Goal: Transaction & Acquisition: Purchase product/service

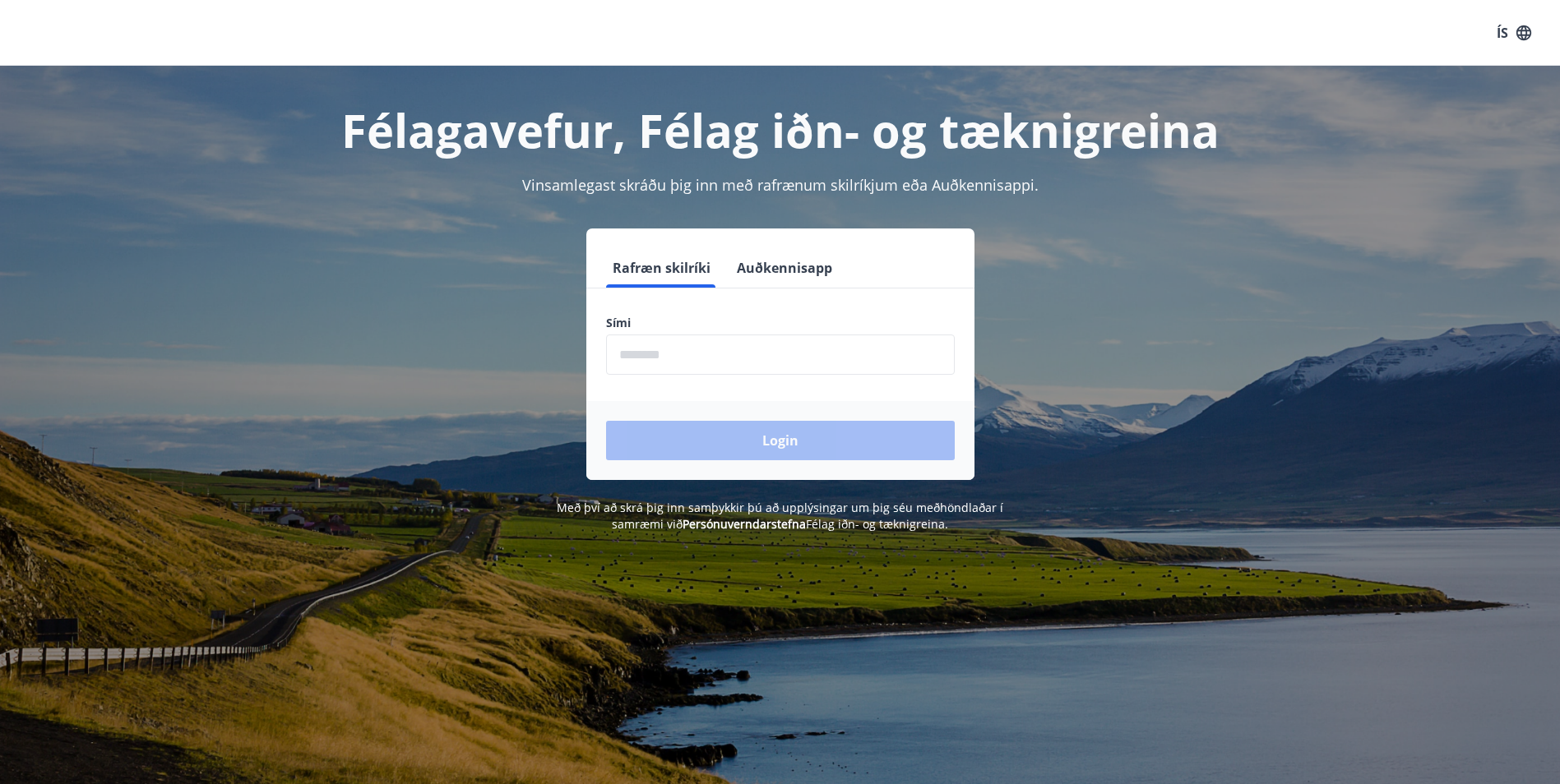
click at [818, 360] on input "phone" at bounding box center [780, 355] width 348 height 40
type input "********"
click at [790, 441] on button "Login" at bounding box center [780, 440] width 348 height 39
click at [642, 360] on input "phone" at bounding box center [780, 355] width 348 height 40
type input "********"
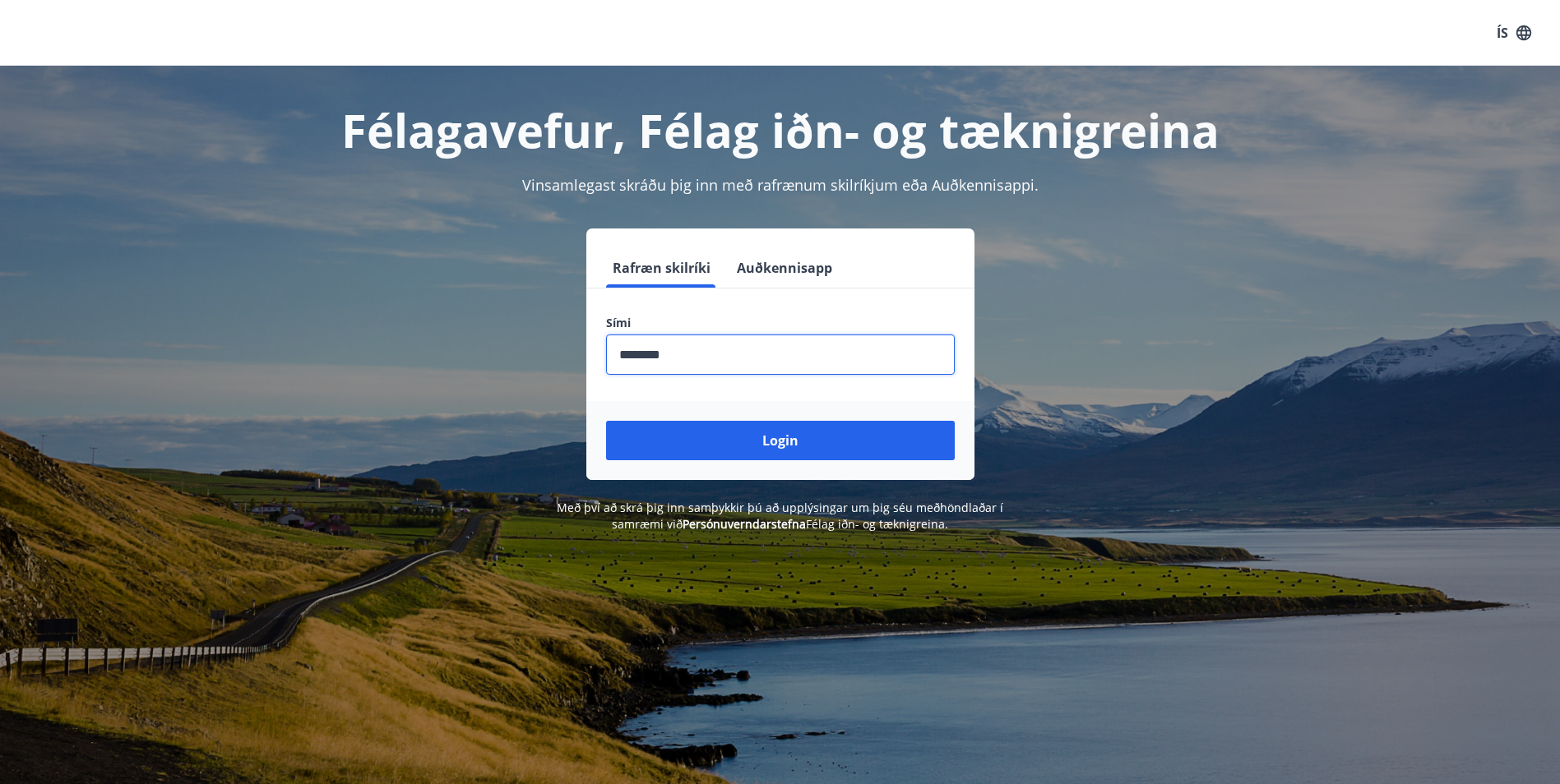
click at [748, 443] on button "Login" at bounding box center [780, 440] width 348 height 39
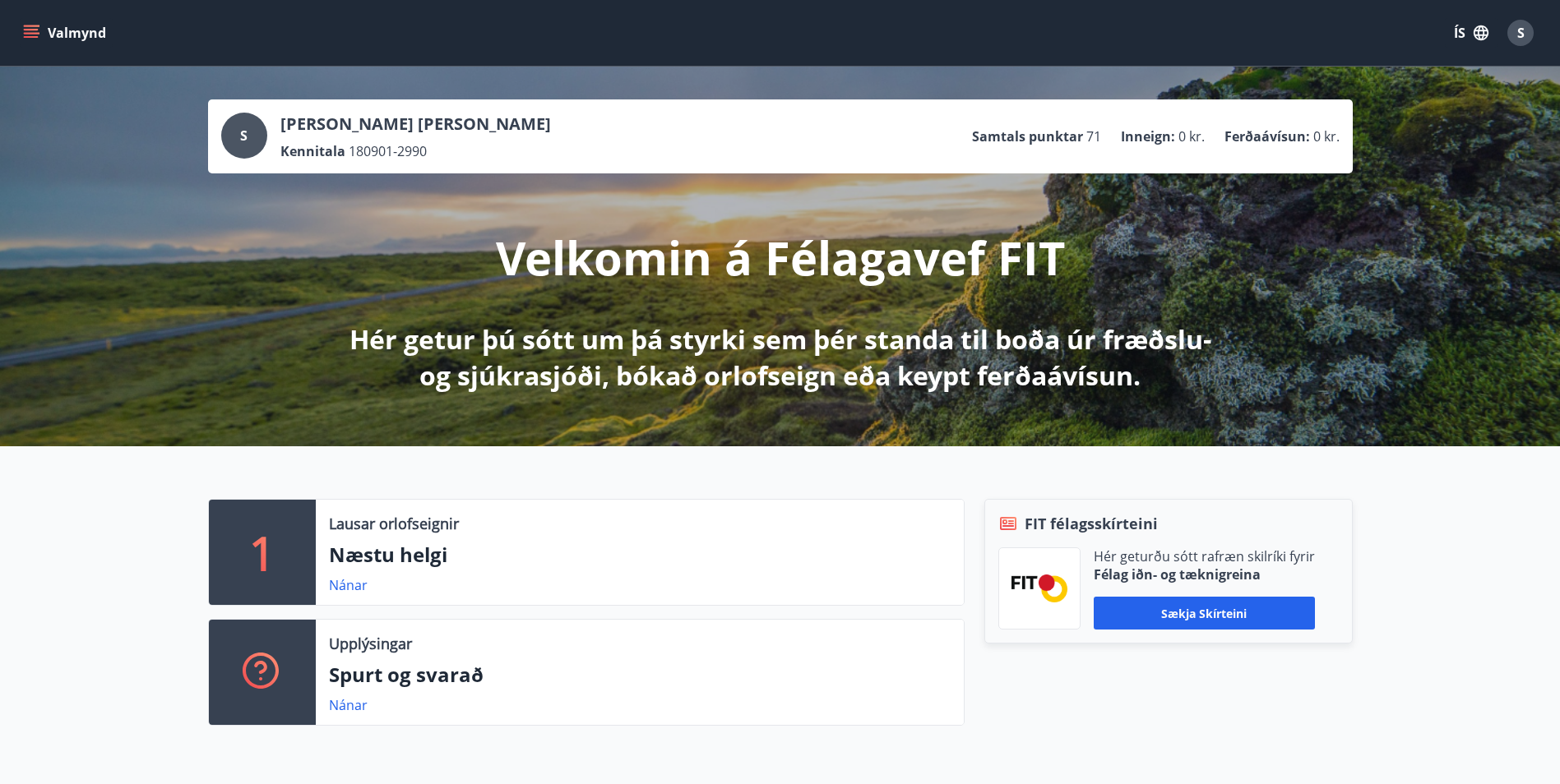
click at [32, 45] on button "Valmynd" at bounding box center [66, 33] width 93 height 30
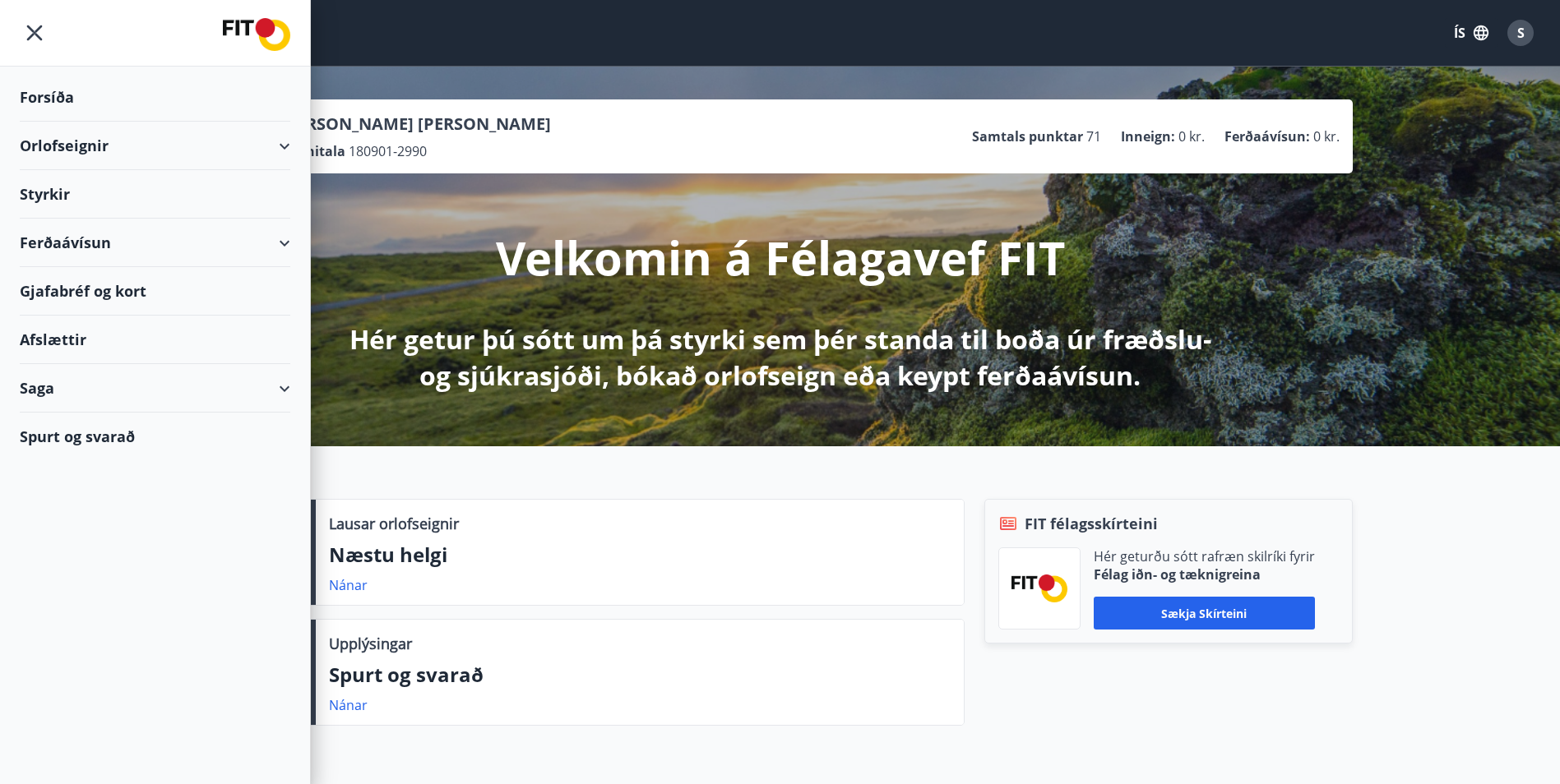
click at [98, 242] on div "Ferðaávísun" at bounding box center [155, 242] width 270 height 48
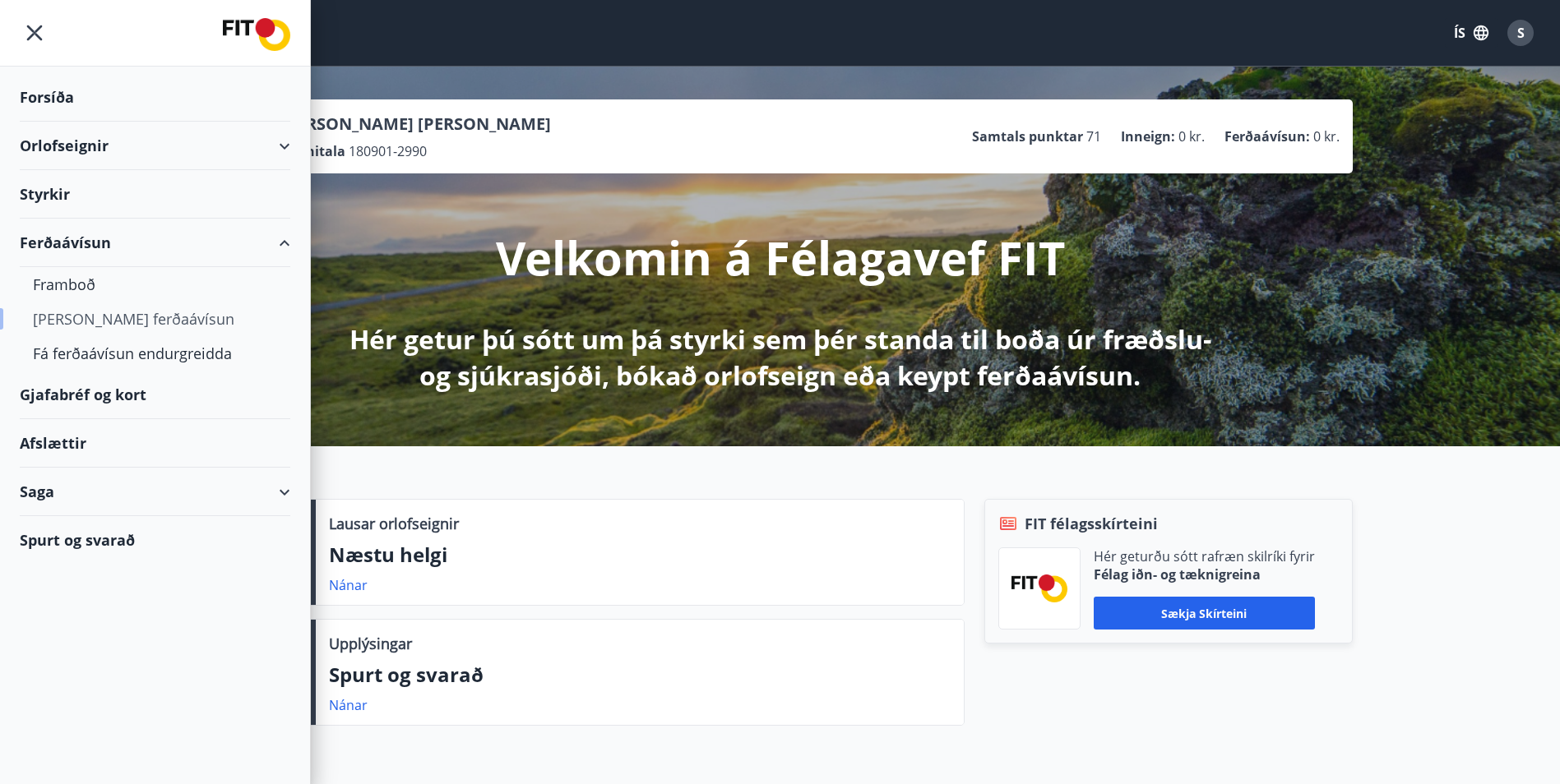
click at [135, 325] on div "[PERSON_NAME] ferðaávísun" at bounding box center [155, 319] width 244 height 35
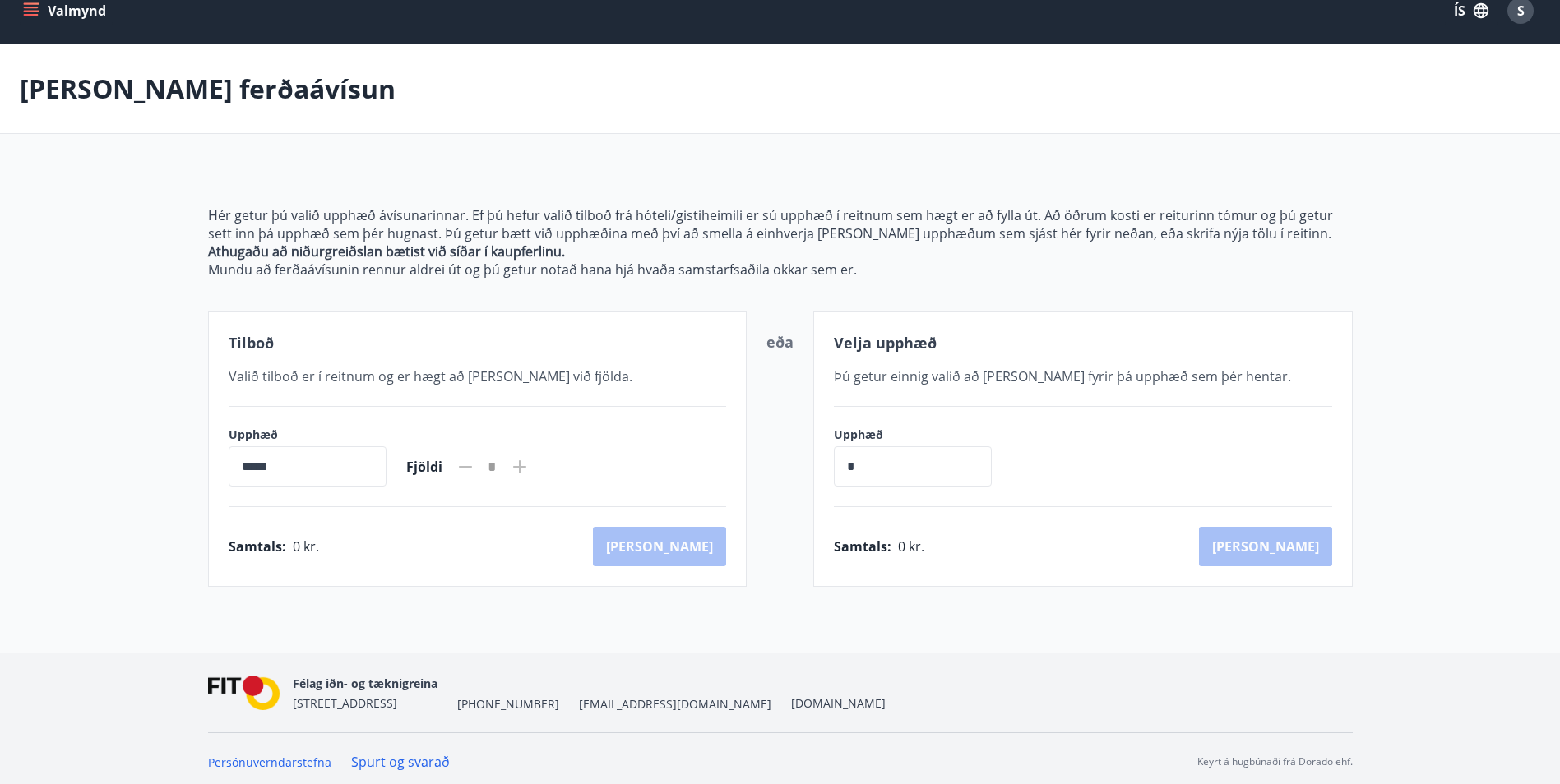
scroll to position [29, 0]
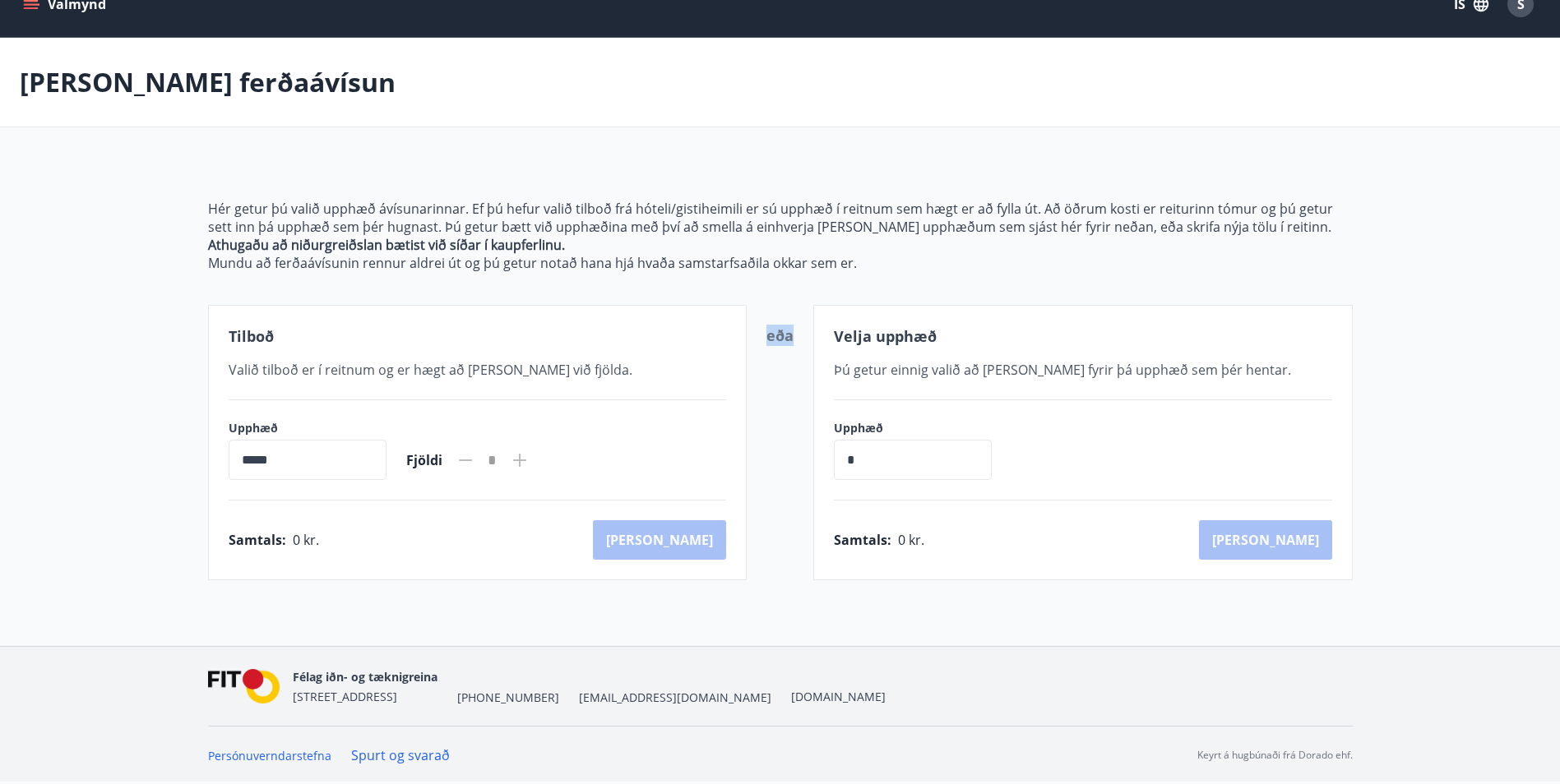
drag, startPoint x: 770, startPoint y: 338, endPoint x: 799, endPoint y: 338, distance: 29.0
click at [799, 338] on div "Tilboð Valið tilboð er í reitnum og er hægt að [PERSON_NAME] við fjölda. Upphæð…" at bounding box center [780, 442] width 1144 height 276
drag, startPoint x: 799, startPoint y: 338, endPoint x: 783, endPoint y: 396, distance: 60.2
click at [783, 396] on div "eða" at bounding box center [780, 442] width 27 height 236
drag, startPoint x: 911, startPoint y: 449, endPoint x: 861, endPoint y: 453, distance: 50.2
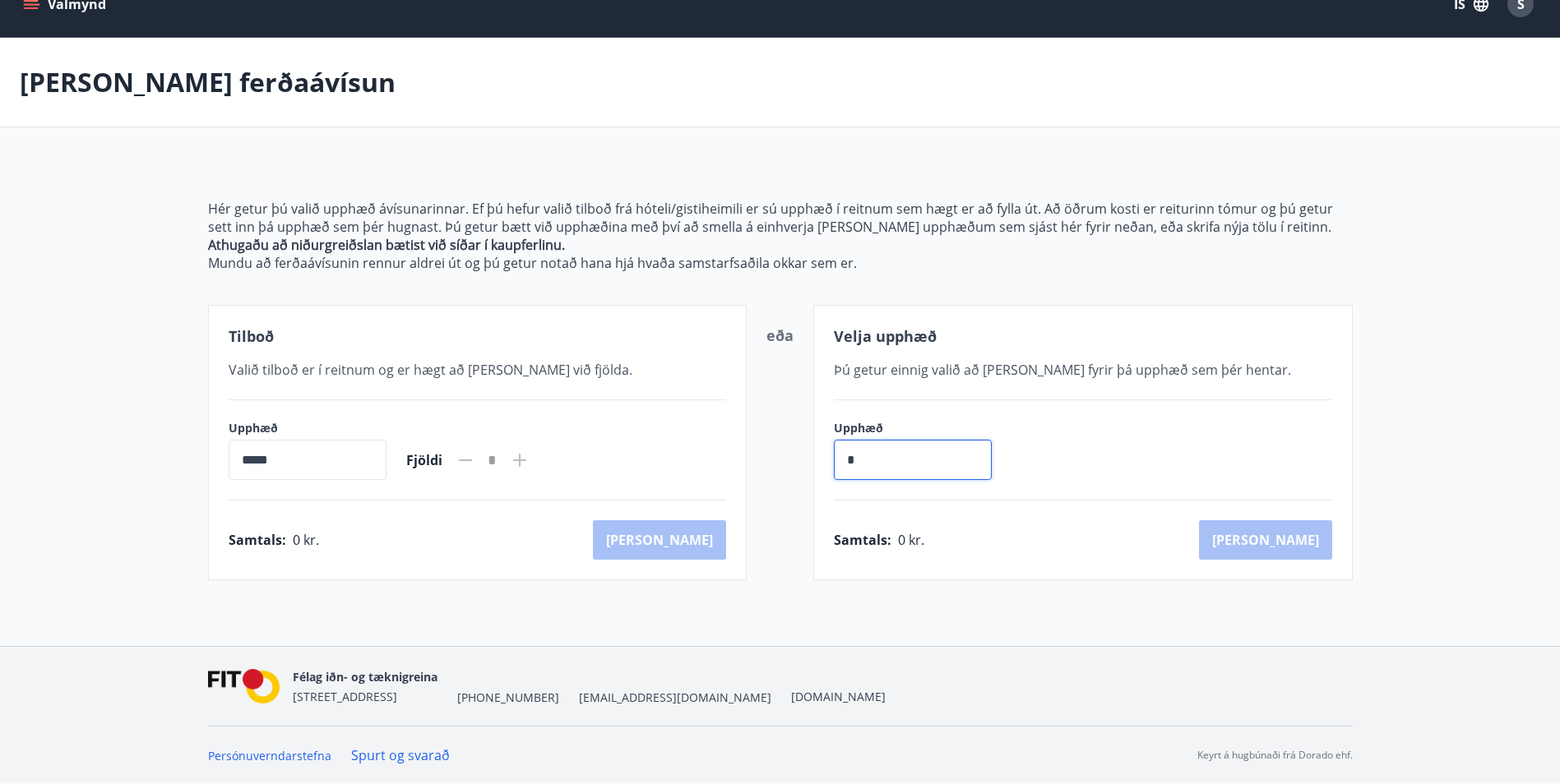
click at [861, 453] on input "*" at bounding box center [913, 460] width 158 height 40
type input "*********"
click at [1307, 532] on button "[PERSON_NAME]" at bounding box center [1265, 539] width 133 height 39
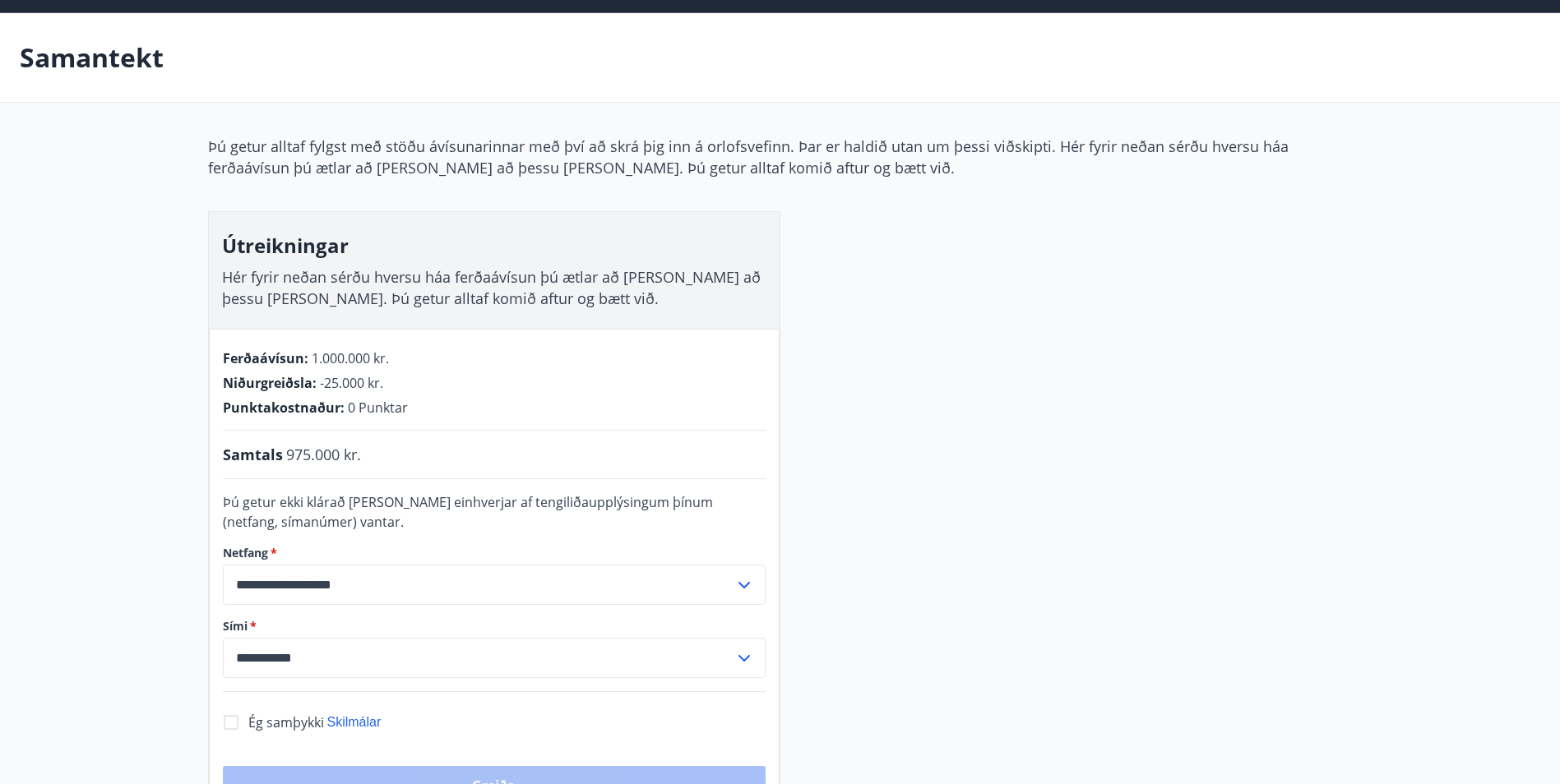
scroll to position [82, 0]
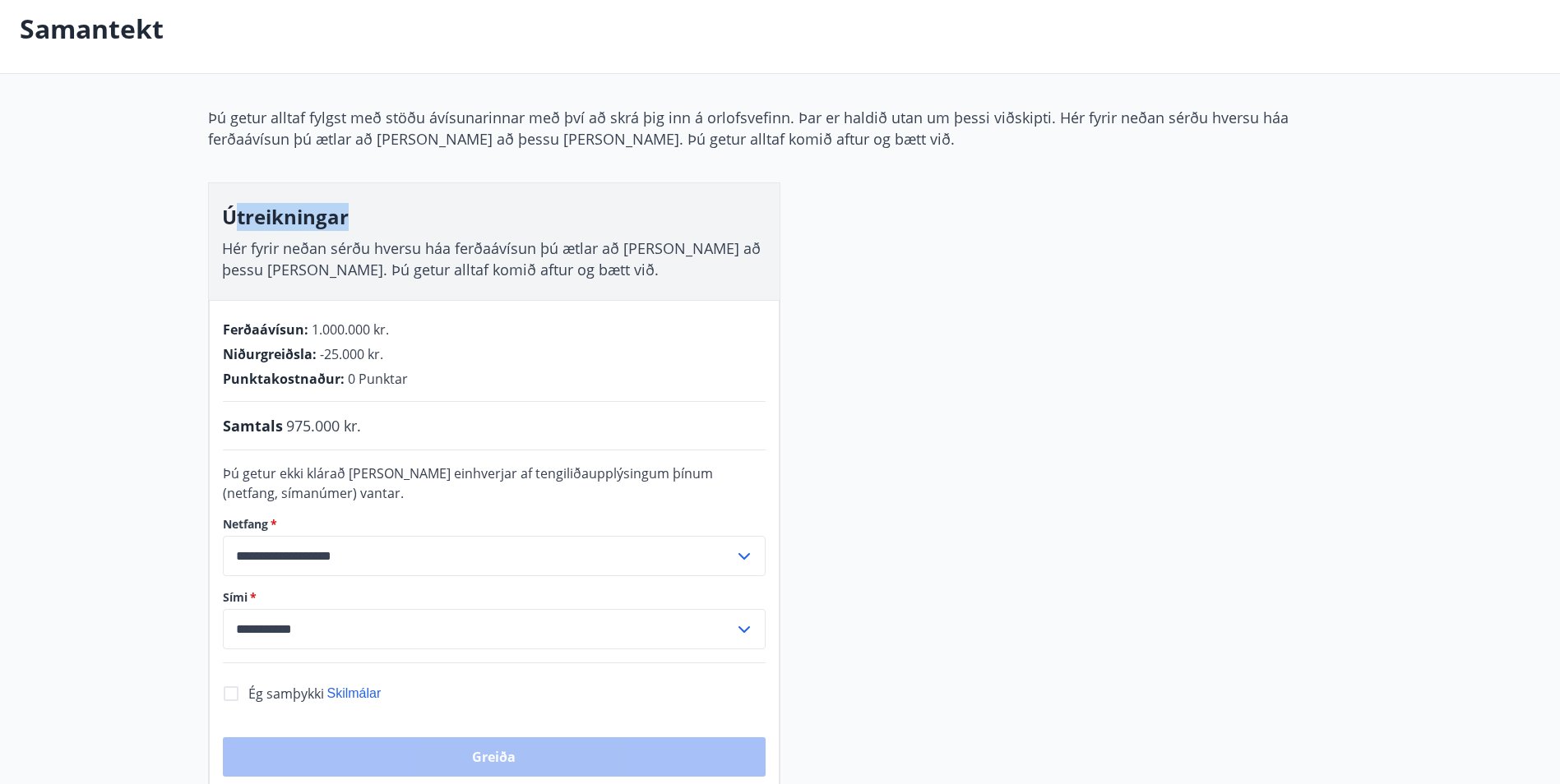
drag, startPoint x: 236, startPoint y: 211, endPoint x: 372, endPoint y: 219, distance: 136.2
click at [372, 219] on h3 "Útreikningar" at bounding box center [494, 216] width 544 height 28
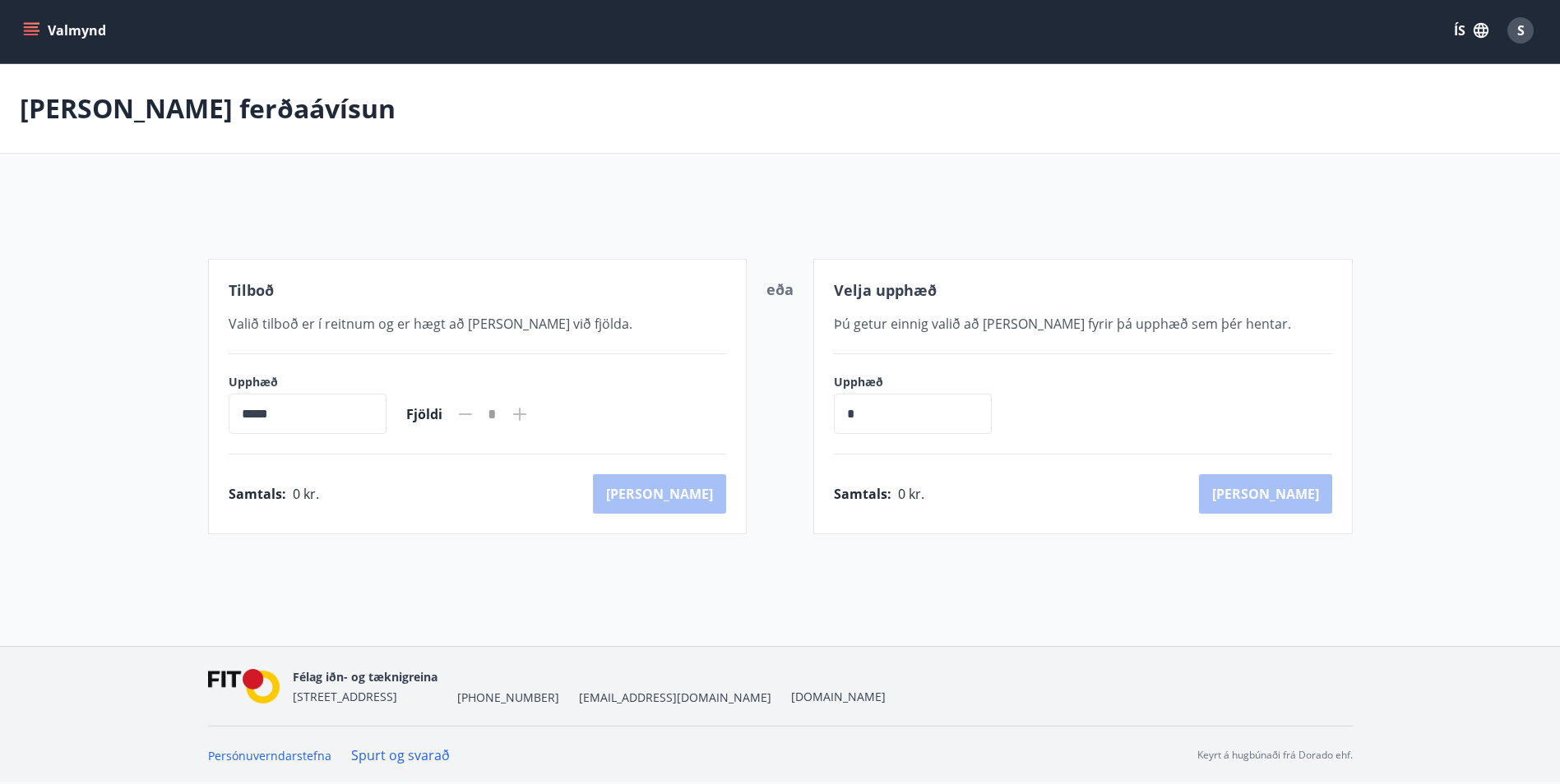
scroll to position [29, 0]
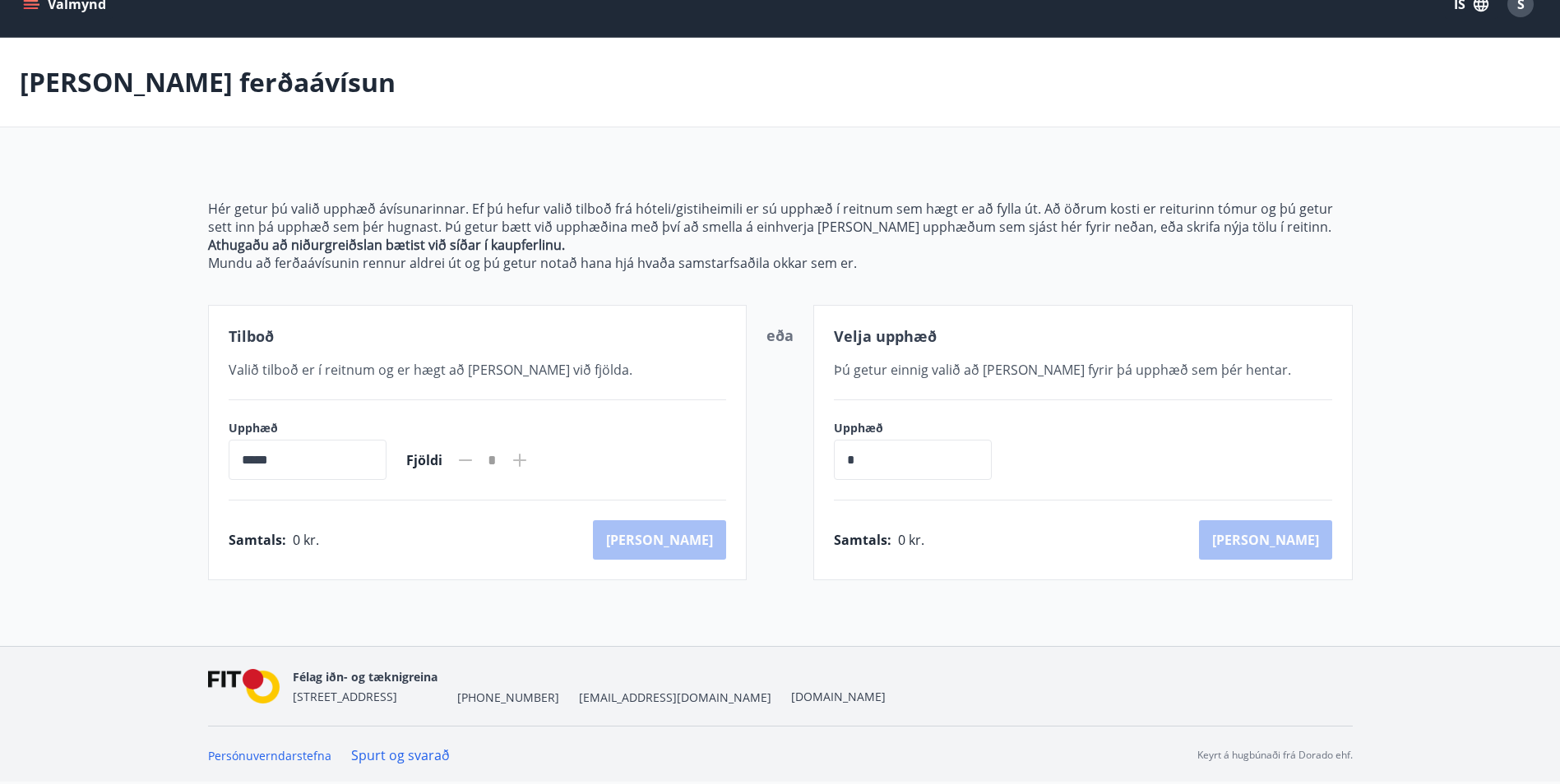
click at [349, 467] on input "*****" at bounding box center [307, 460] width 158 height 40
drag, startPoint x: 349, startPoint y: 467, endPoint x: 210, endPoint y: 457, distance: 139.4
click at [210, 457] on div "Tilboð Valið tilboð er í reitnum og er hægt að [PERSON_NAME] við fjölda. Upphæð…" at bounding box center [478, 442] width 539 height 276
drag, startPoint x: 210, startPoint y: 457, endPoint x: 442, endPoint y: 490, distance: 234.3
click at [462, 487] on div "Tilboð Valið tilboð er í reitnum og er hægt að [PERSON_NAME] við fjölda. Upphæð…" at bounding box center [478, 442] width 539 height 276
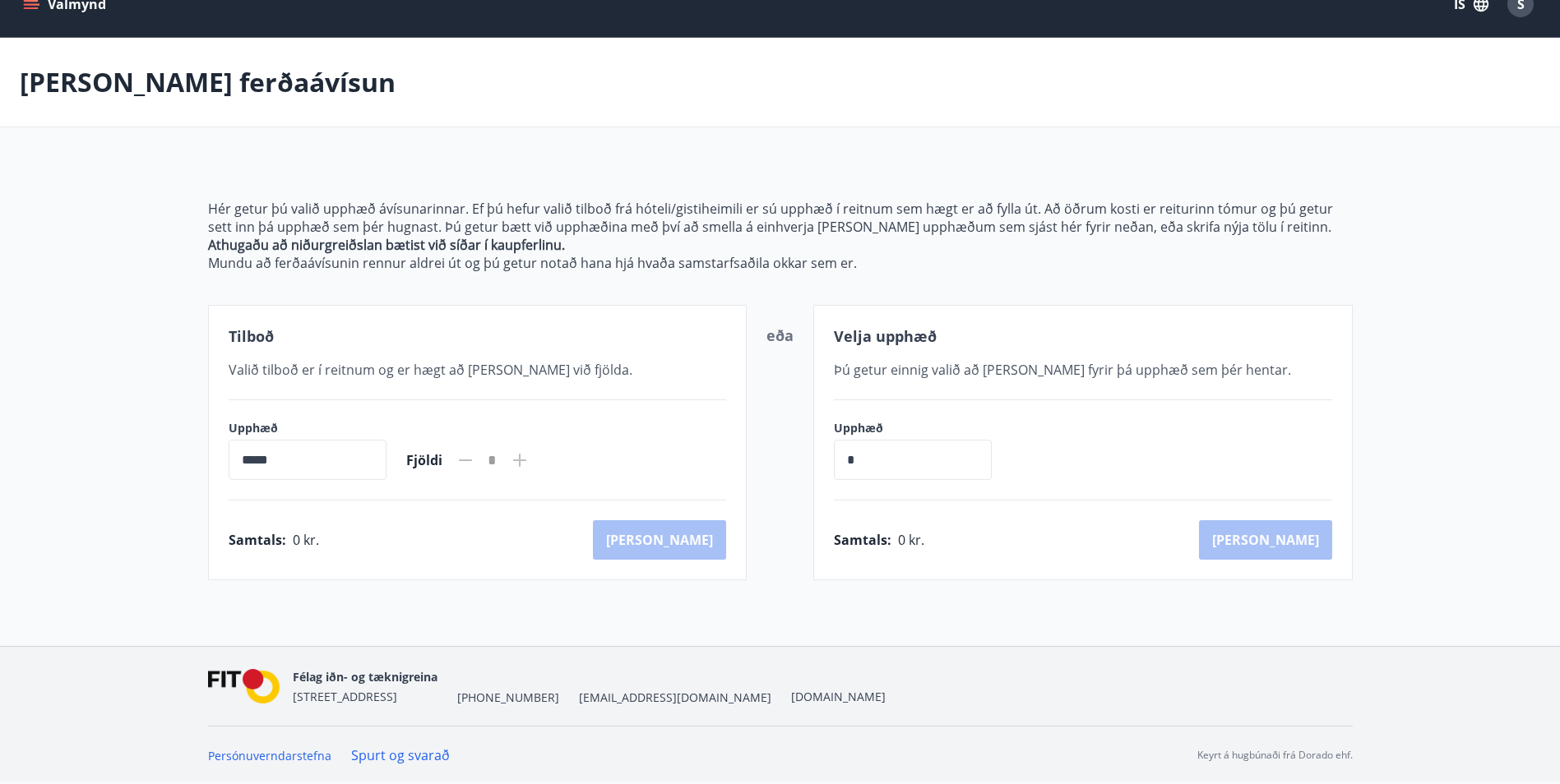
click at [342, 457] on input "*****" at bounding box center [307, 460] width 158 height 40
click at [459, 364] on span "Valið tilboð er í reitnum og er hægt að [PERSON_NAME] við fjölda." at bounding box center [430, 370] width 404 height 18
drag, startPoint x: 329, startPoint y: 462, endPoint x: 257, endPoint y: 456, distance: 72.2
click at [258, 456] on input "*****" at bounding box center [307, 460] width 158 height 40
click at [314, 470] on input "*****" at bounding box center [307, 460] width 158 height 40
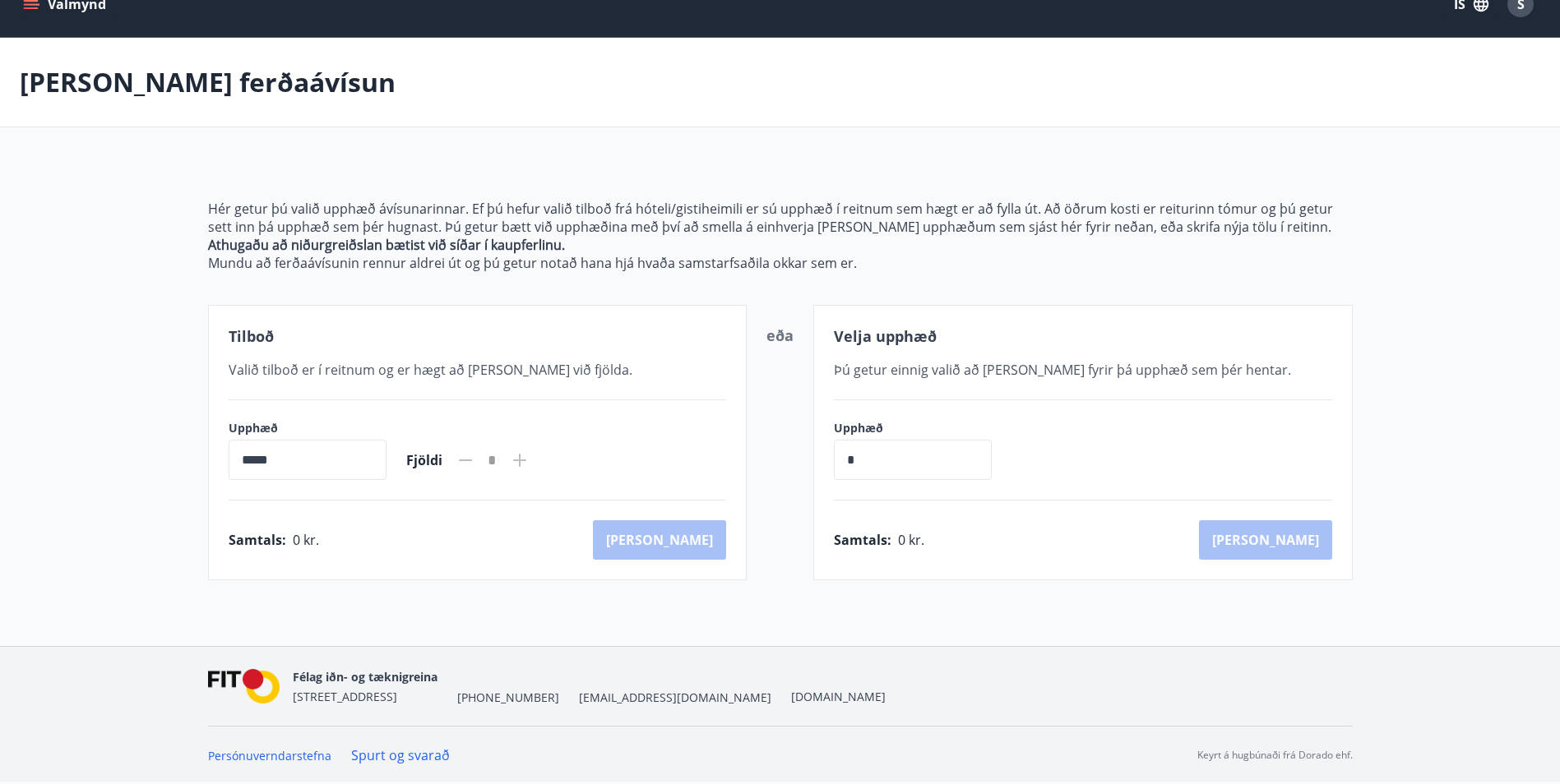
click at [329, 468] on input "*****" at bounding box center [307, 460] width 158 height 40
click at [253, 473] on input "*****" at bounding box center [307, 460] width 158 height 40
click at [253, 456] on input "*****" at bounding box center [307, 460] width 158 height 40
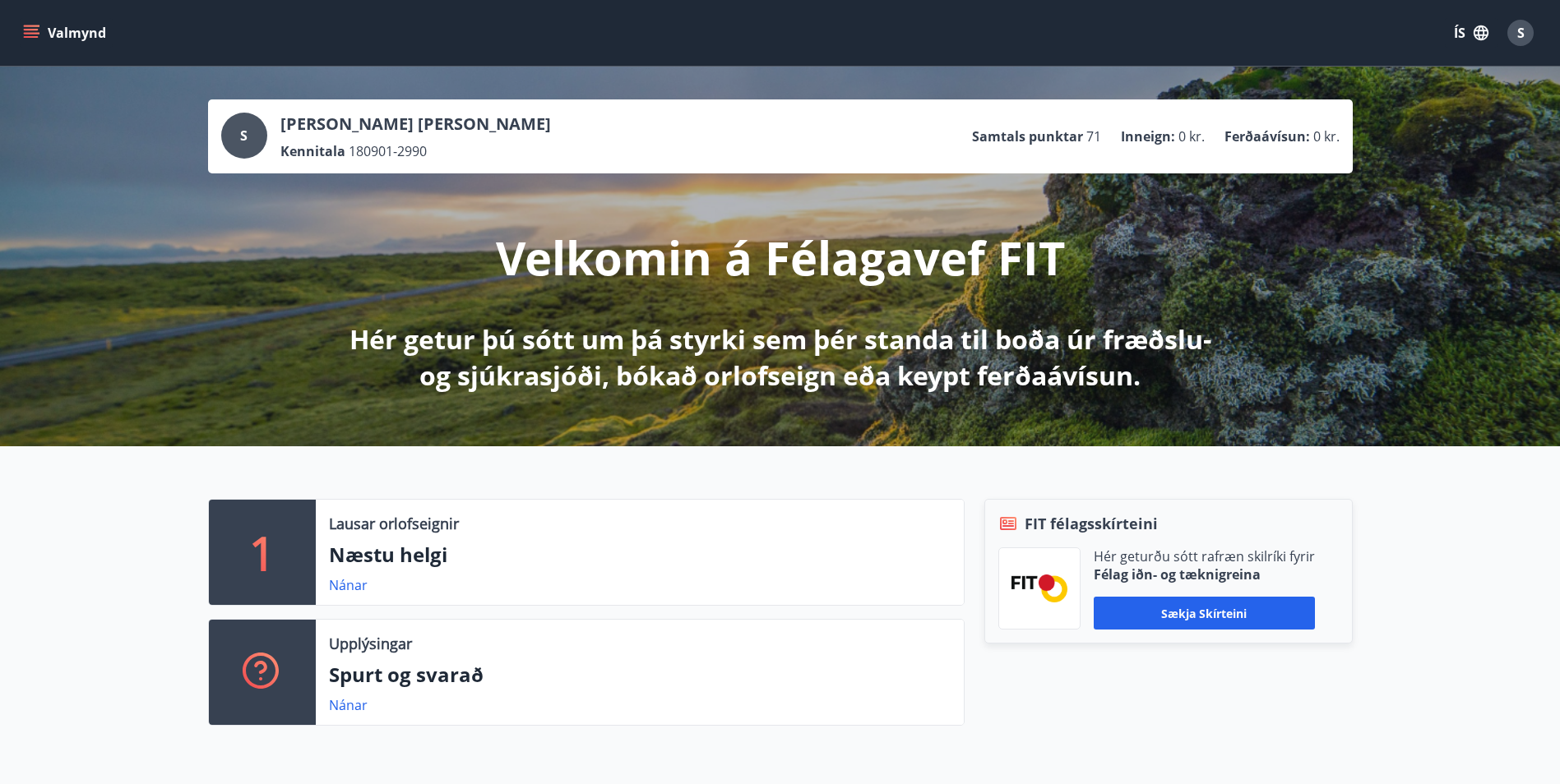
click at [25, 26] on icon "menu" at bounding box center [33, 26] width 18 height 2
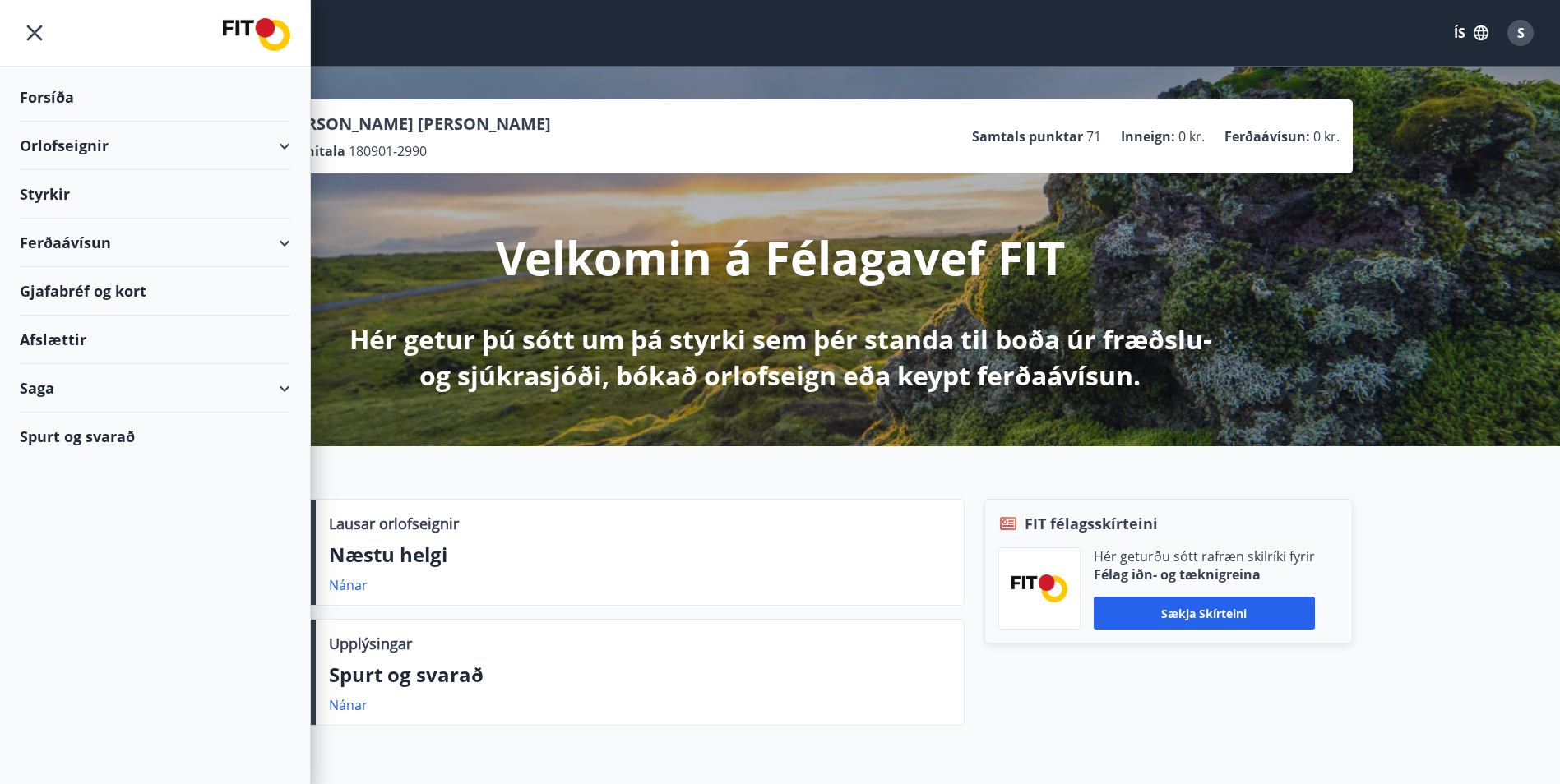
click at [113, 295] on div "Gjafabréf og kort" at bounding box center [155, 291] width 270 height 48
click at [286, 244] on div "Ferðaávísun" at bounding box center [155, 242] width 270 height 48
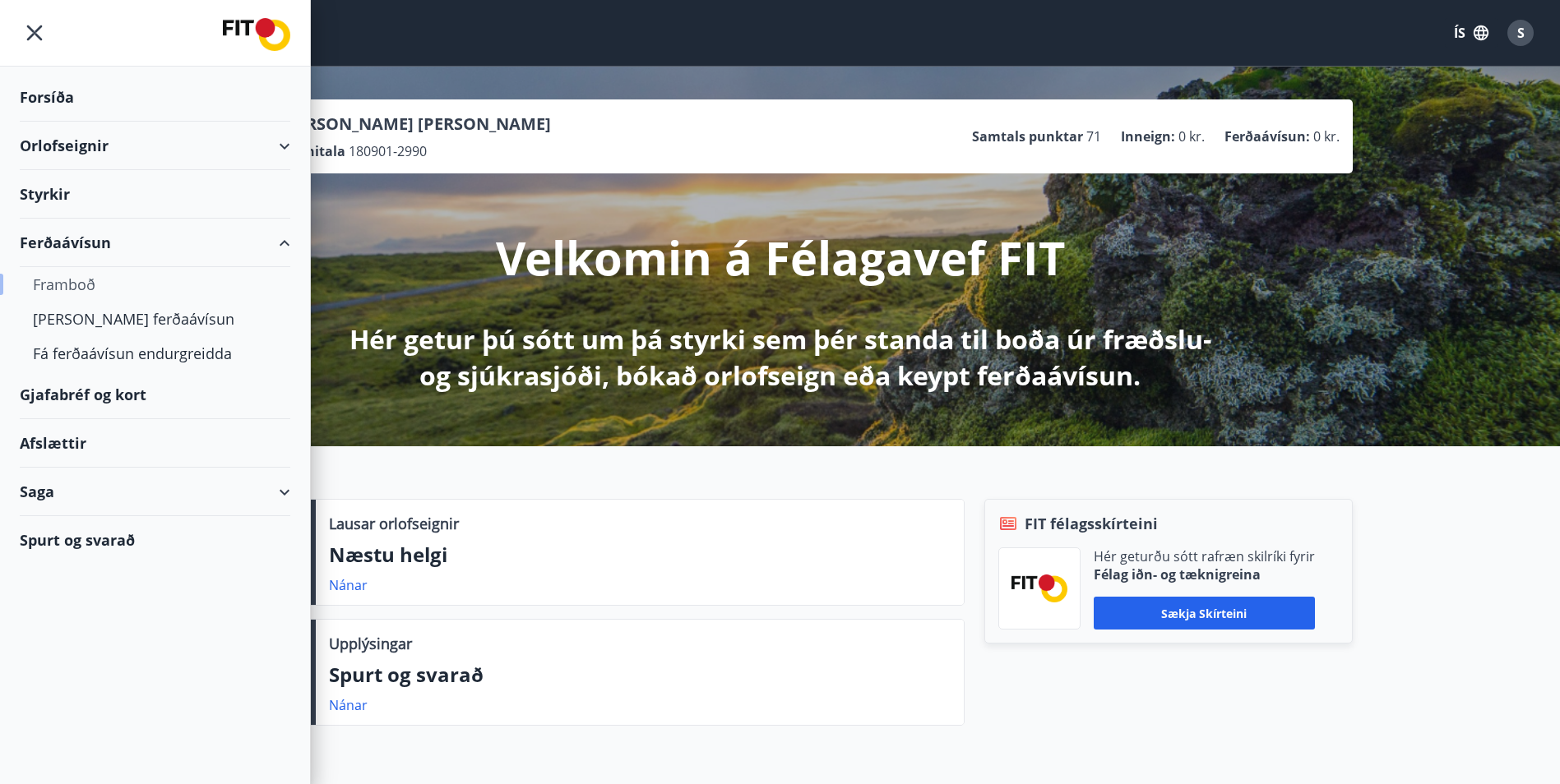
click at [67, 289] on div "Framboð" at bounding box center [155, 285] width 244 height 35
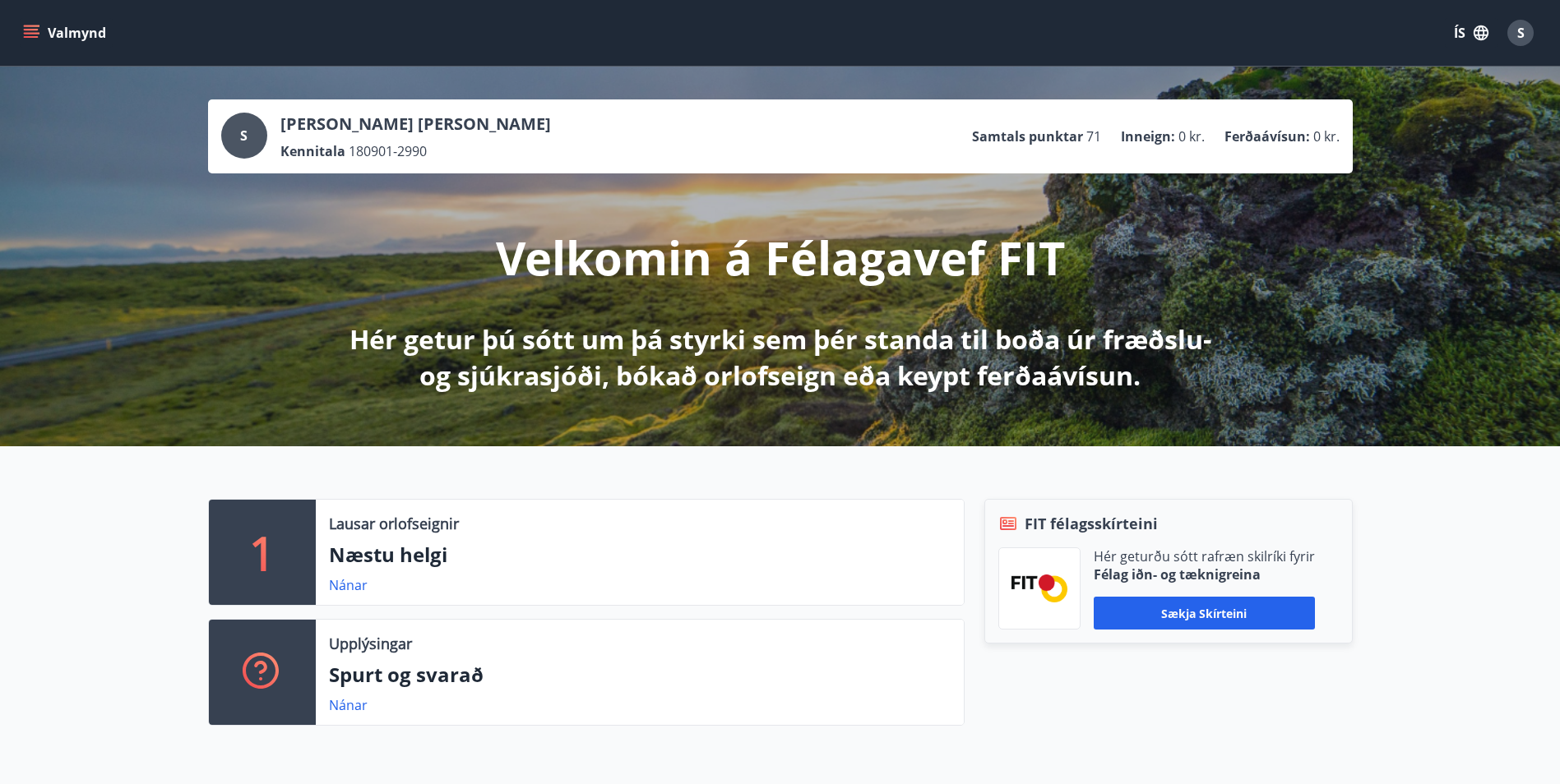
click at [32, 25] on icon "menu" at bounding box center [33, 26] width 18 height 2
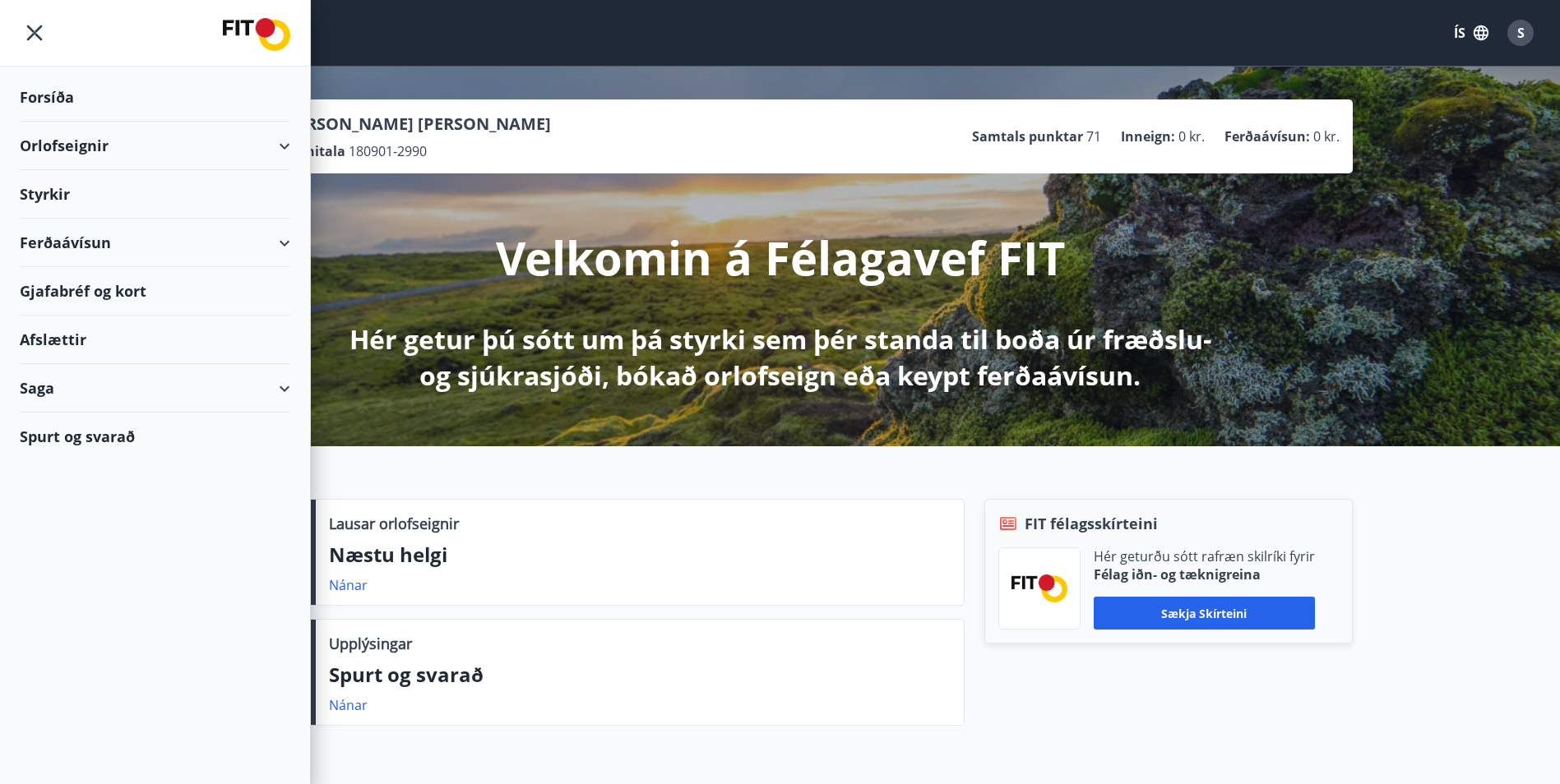
click at [287, 244] on div "Ferðaávísun" at bounding box center [155, 242] width 270 height 48
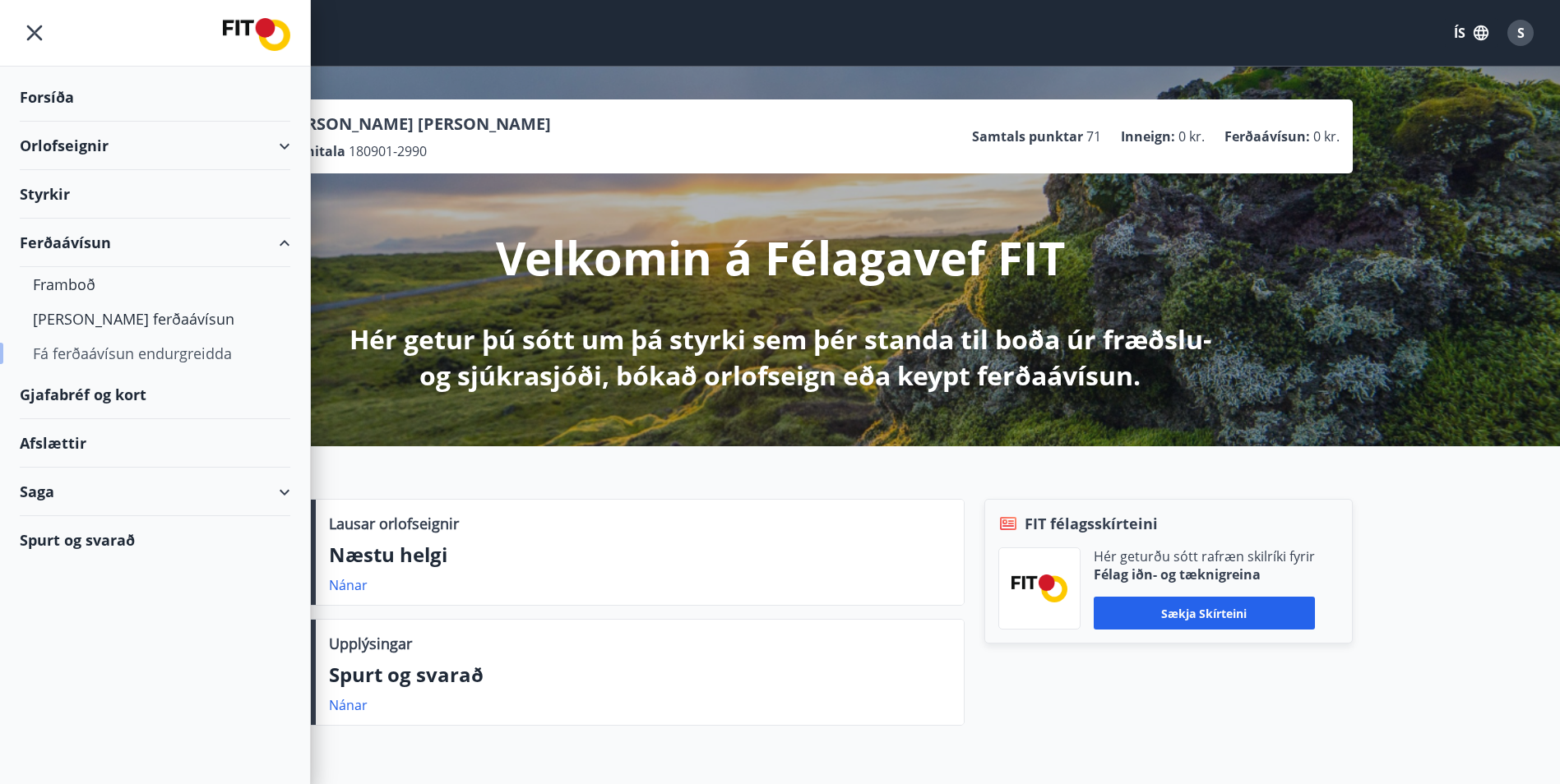
click at [186, 362] on div "Fá ferðaávísun endurgreidda" at bounding box center [155, 354] width 244 height 35
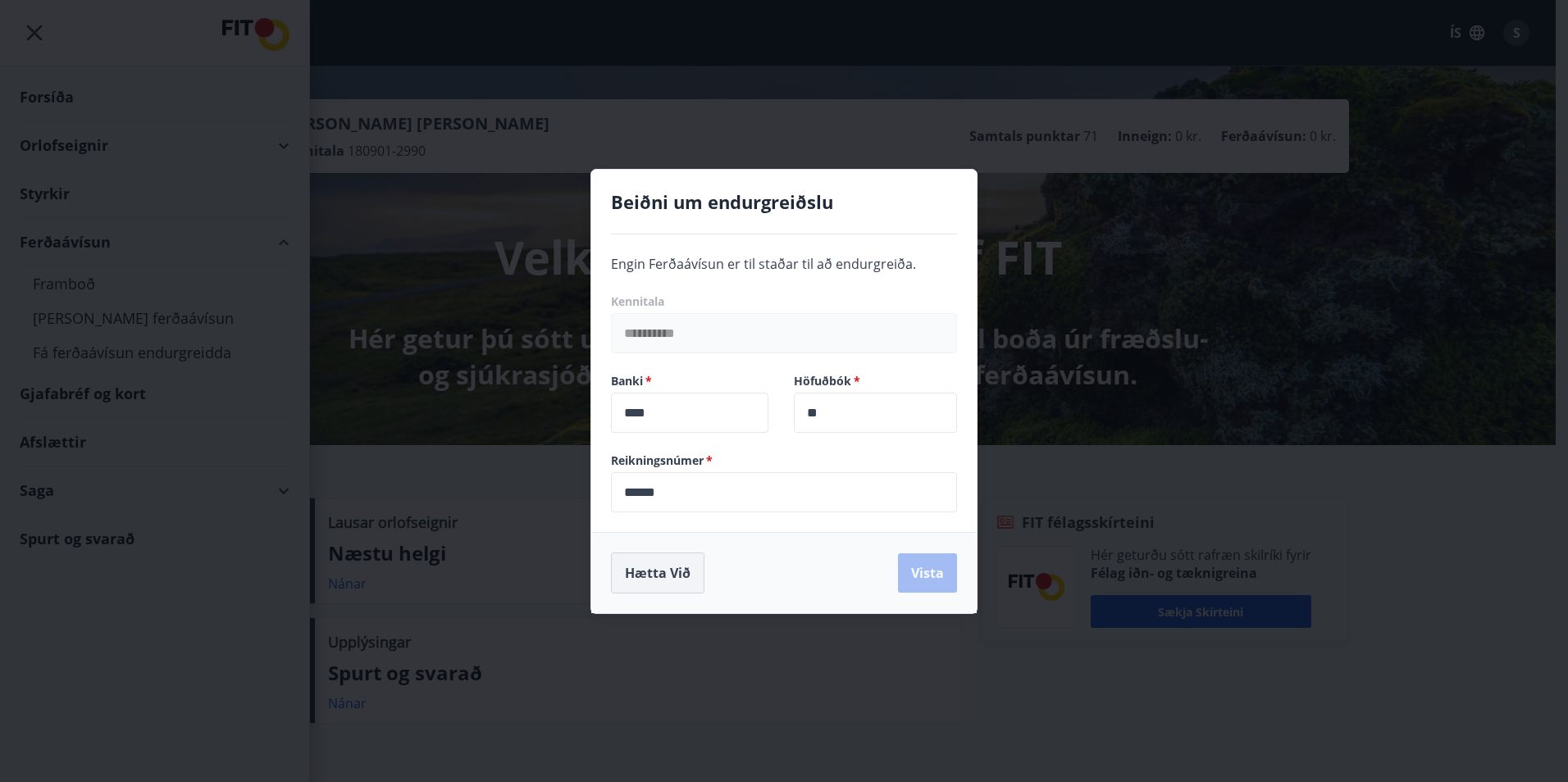
click at [671, 587] on button "Hætta við" at bounding box center [657, 572] width 93 height 41
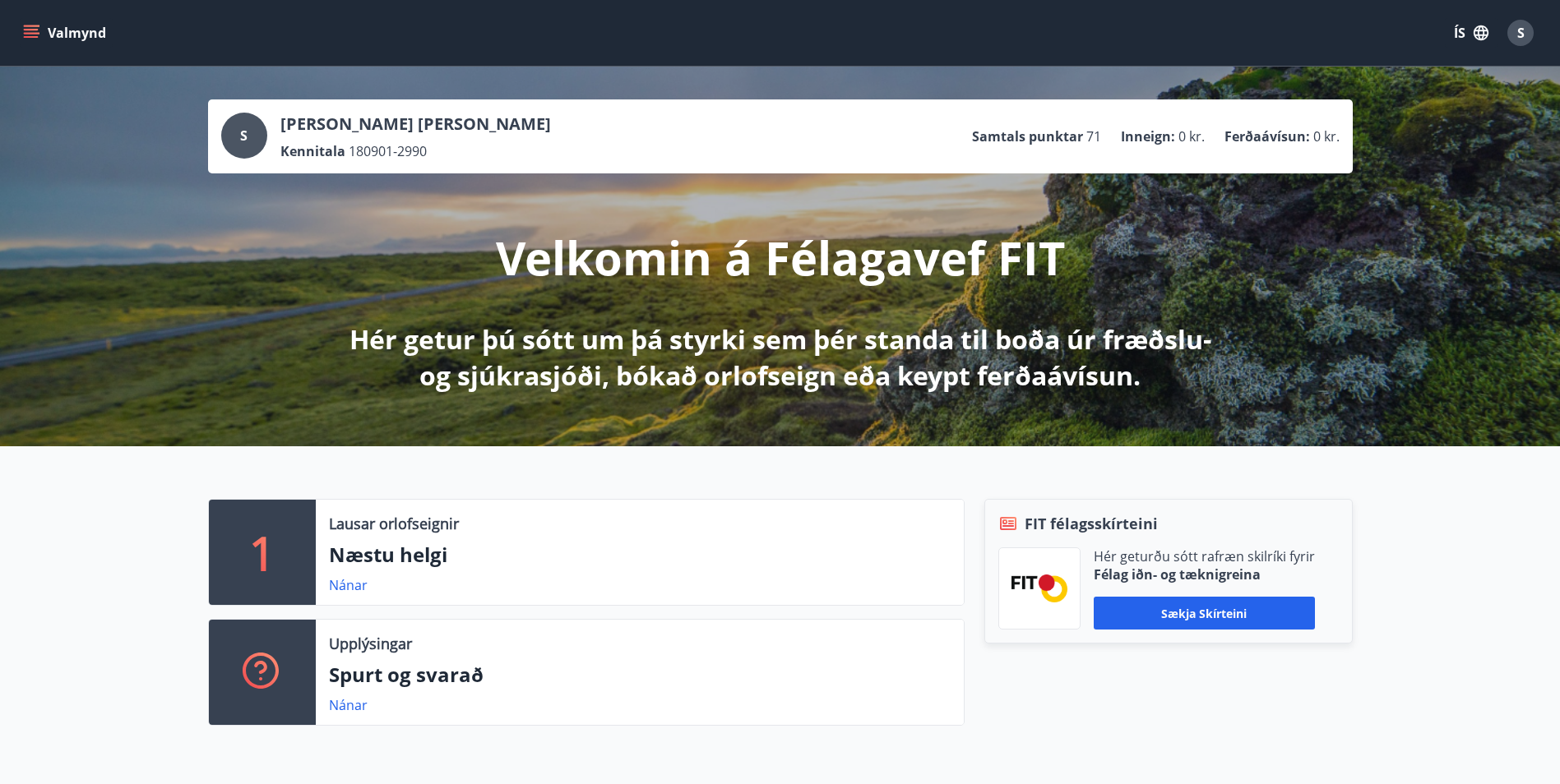
click at [36, 30] on icon "menu" at bounding box center [31, 30] width 15 height 2
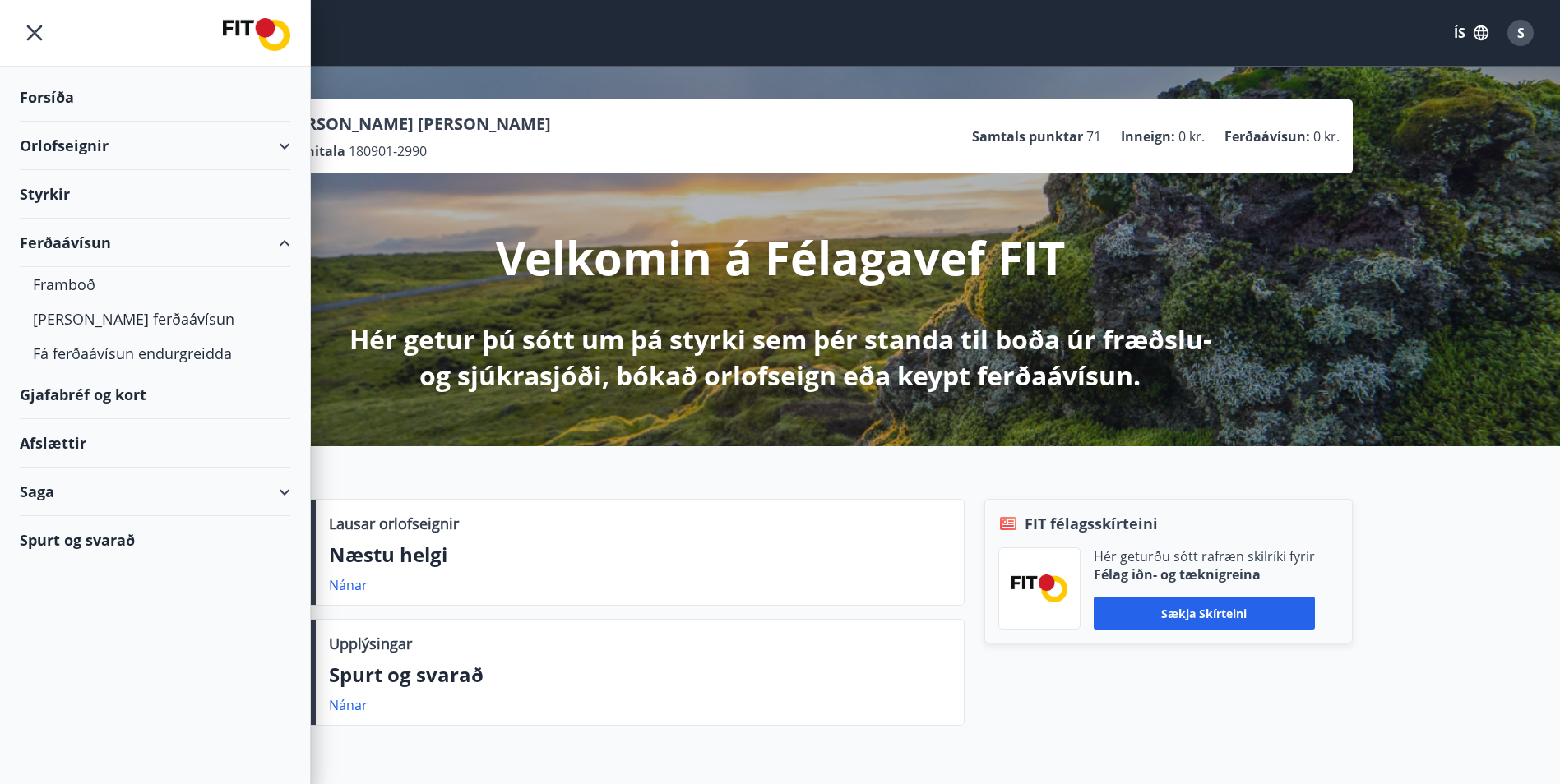
click at [44, 193] on div "Styrkir" at bounding box center [155, 194] width 270 height 48
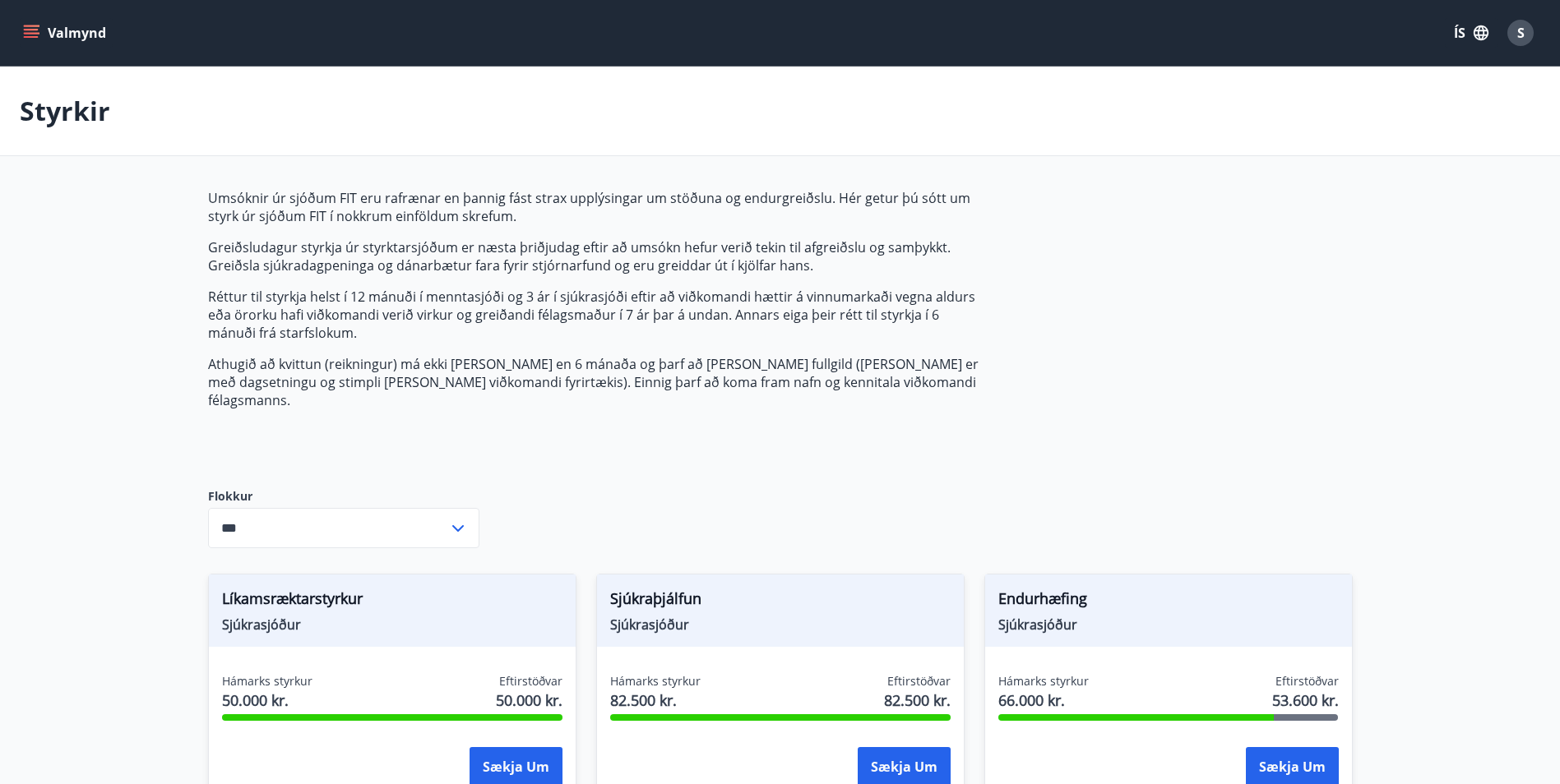
type input "***"
click at [30, 38] on icon "menu" at bounding box center [31, 33] width 16 height 16
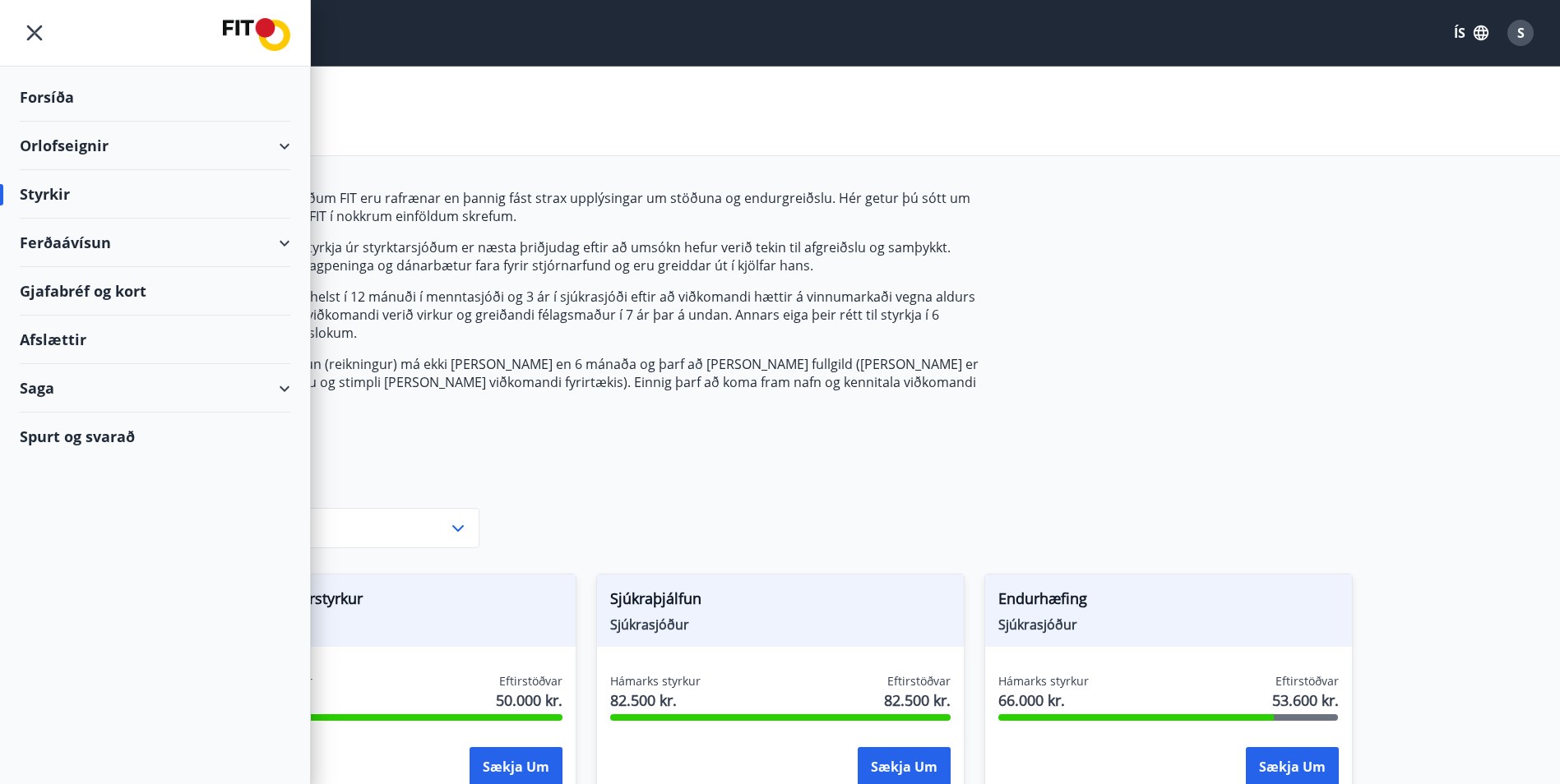
drag, startPoint x: 288, startPoint y: 252, endPoint x: 273, endPoint y: 253, distance: 15.0
click at [287, 252] on div "Ferðaávísun" at bounding box center [155, 242] width 270 height 48
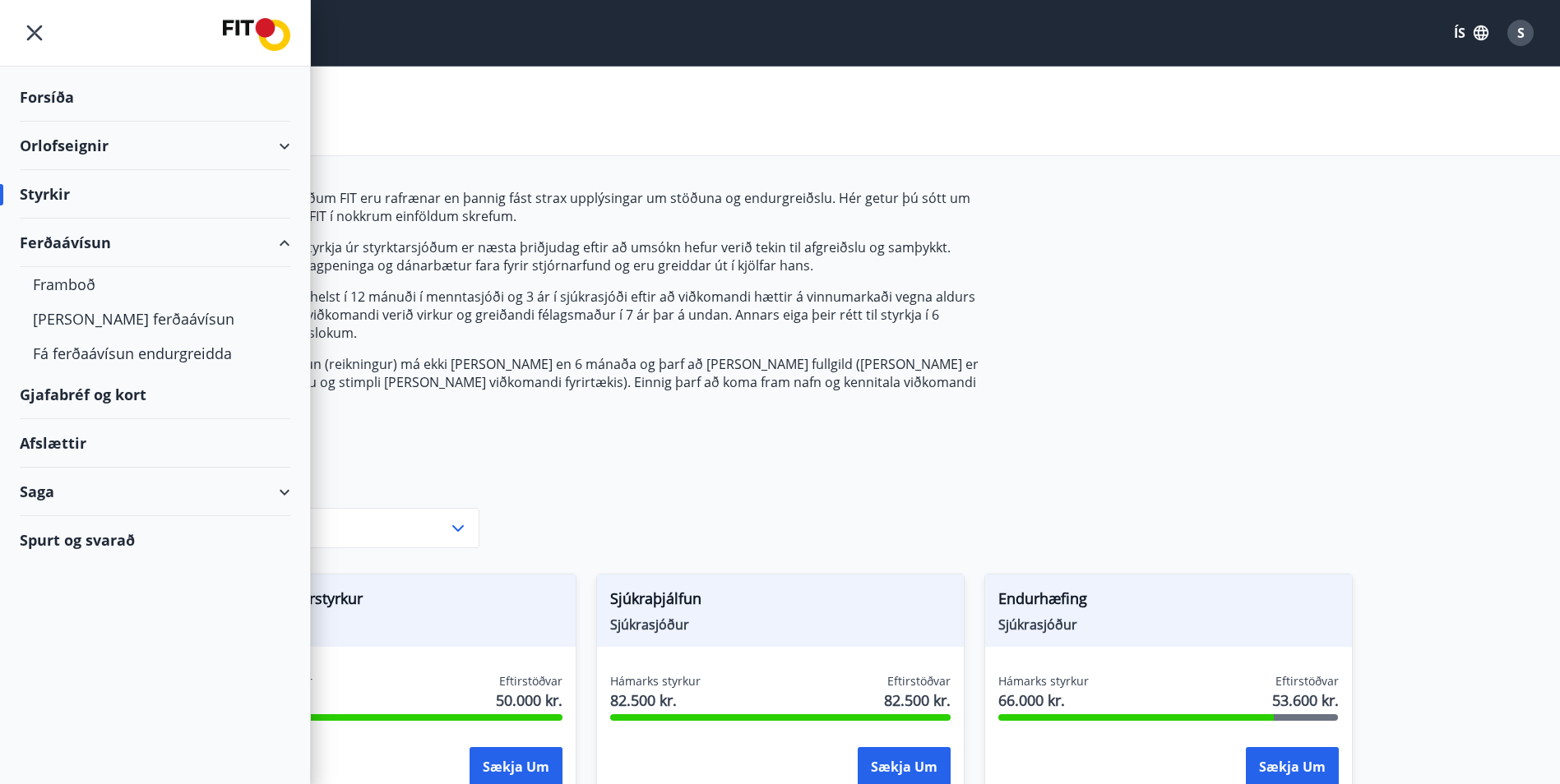
click at [280, 492] on div "Saga" at bounding box center [155, 491] width 270 height 48
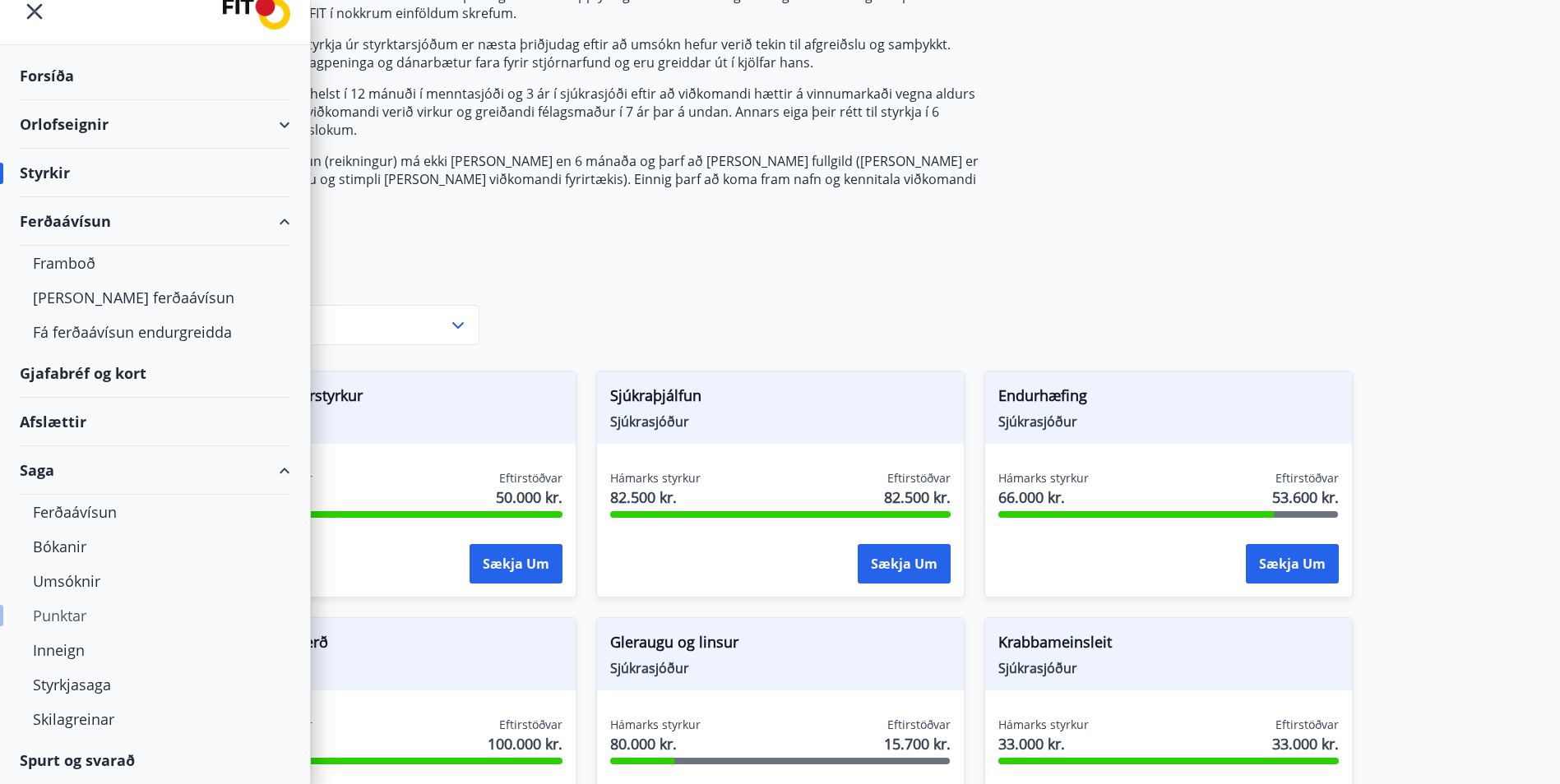
scroll to position [246, 0]
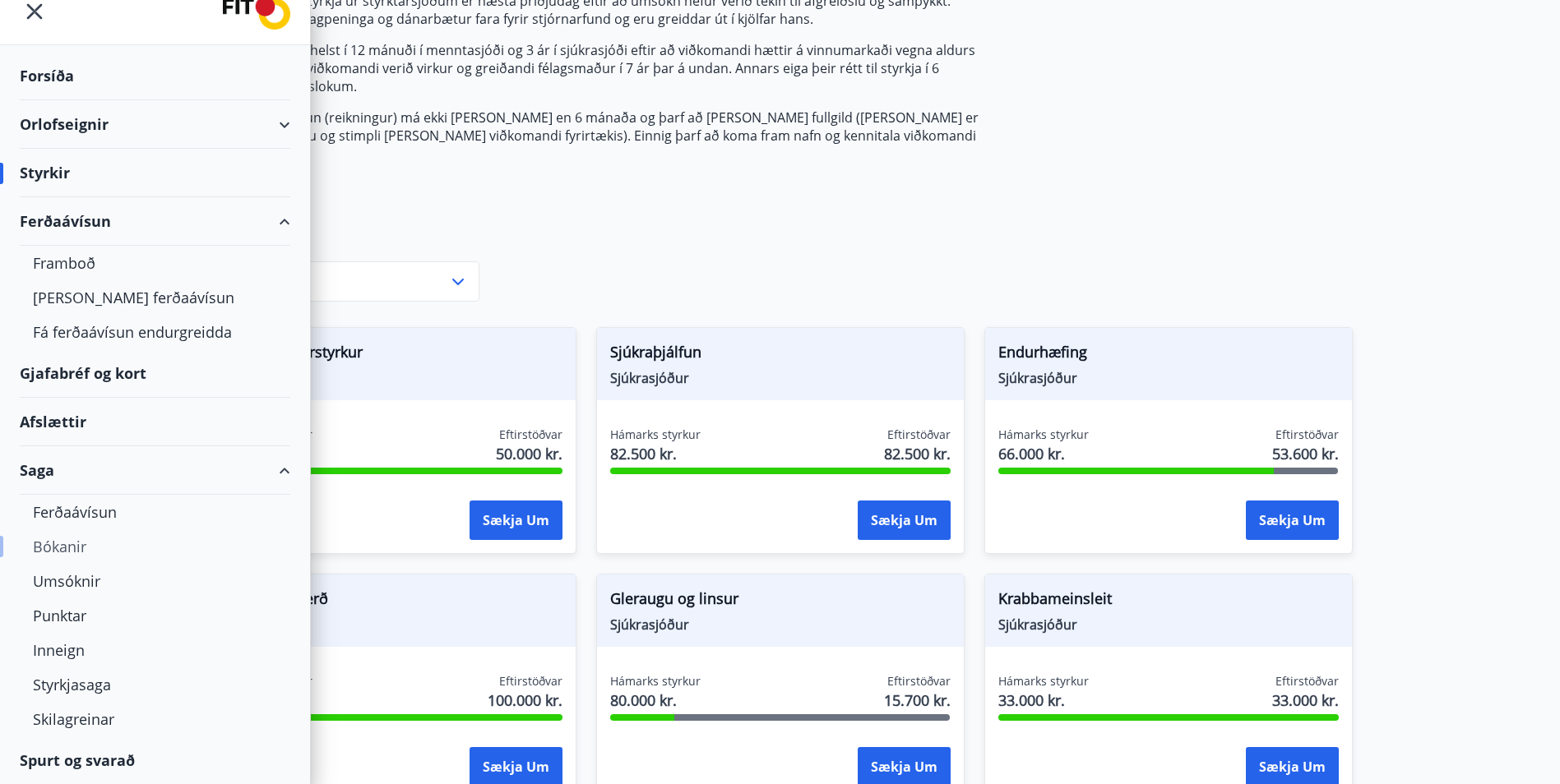
click at [78, 547] on div "Bókanir" at bounding box center [155, 547] width 244 height 35
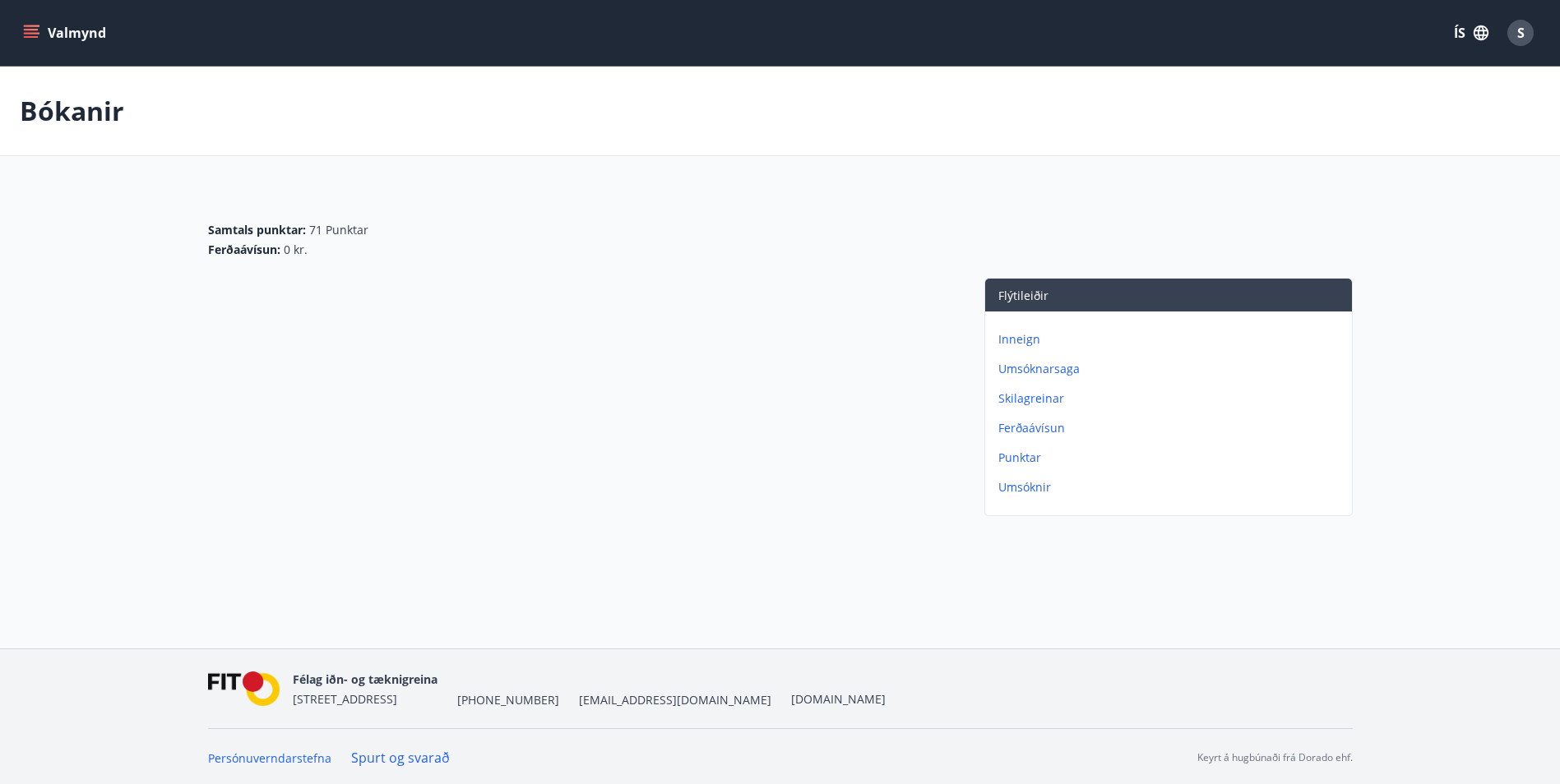
click at [1042, 434] on p "Ferðaávísun" at bounding box center [1171, 428] width 347 height 16
click at [298, 253] on div "Ferðaávísun : 0 kr." at bounding box center [780, 250] width 1144 height 16
drag, startPoint x: 298, startPoint y: 253, endPoint x: 316, endPoint y: 293, distance: 43.9
click at [312, 290] on div at bounding box center [579, 400] width 743 height 245
